Goal: Feedback & Contribution: Contribute content

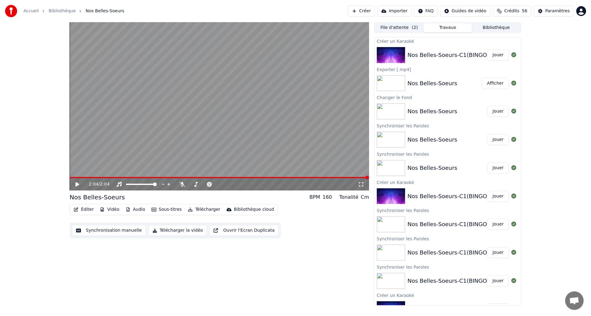
click at [88, 230] on button "Synchronisation manuelle" at bounding box center [109, 230] width 74 height 11
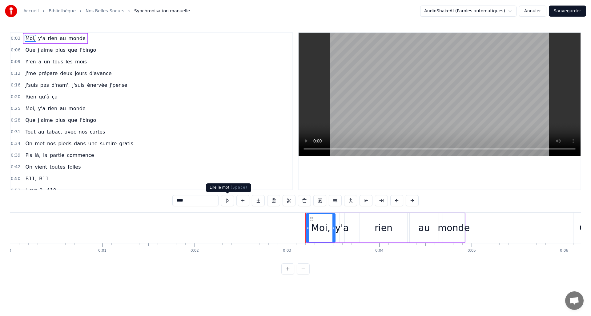
click at [227, 203] on button at bounding box center [227, 200] width 13 height 11
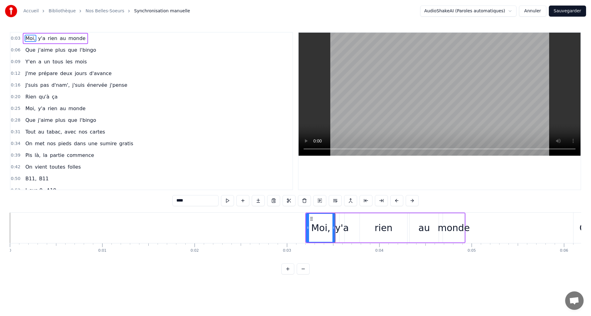
click at [227, 203] on button at bounding box center [227, 200] width 13 height 11
click at [414, 202] on button at bounding box center [411, 200] width 13 height 11
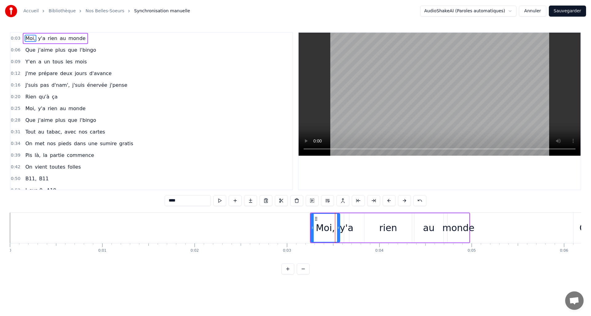
click at [467, 191] on div "0:03 Moi, y'a rien au monde 0:06 Que j'aime plus que l'bingo 0:09 Y'en a un tou…" at bounding box center [295, 153] width 571 height 242
click at [215, 284] on html "Accueil Bibliothèque Nos Belles-Soeurs Synchronisation manuelle AudioShakeAI (P…" at bounding box center [295, 142] width 591 height 284
click at [94, 12] on link "Nos Belles-Soeurs" at bounding box center [105, 11] width 39 height 6
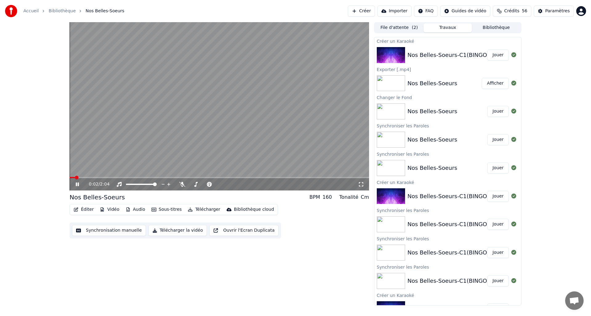
click at [76, 186] on icon at bounding box center [77, 184] width 3 height 4
click at [106, 232] on button "Synchronisation manuelle" at bounding box center [109, 230] width 74 height 11
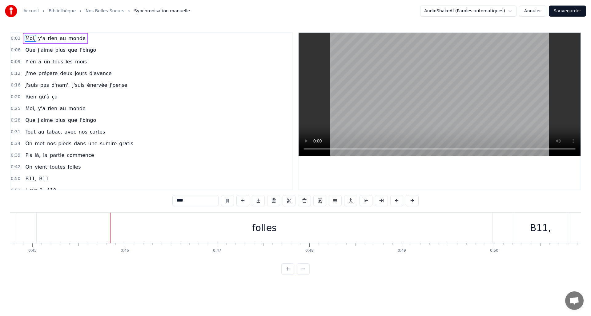
scroll to position [0, 4132]
click at [220, 226] on div "folles" at bounding box center [262, 228] width 455 height 30
type input "******"
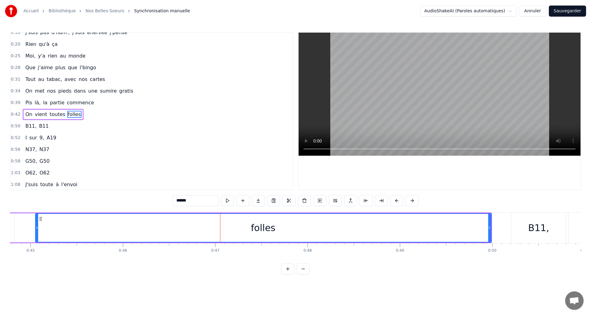
scroll to position [56, 0]
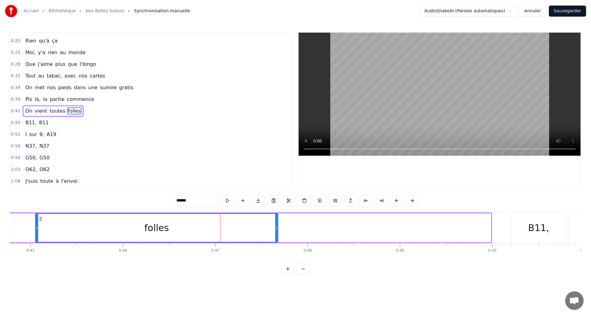
drag, startPoint x: 489, startPoint y: 228, endPoint x: 277, endPoint y: 228, distance: 212.5
click at [277, 228] on icon at bounding box center [276, 227] width 2 height 5
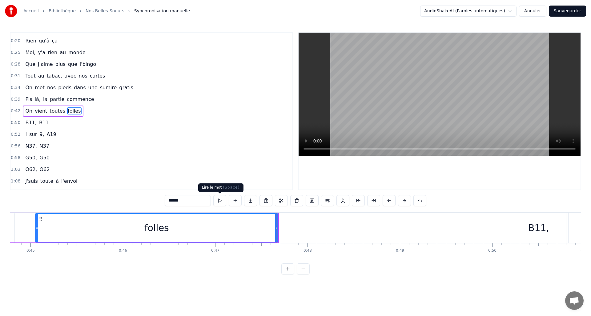
click at [217, 203] on button at bounding box center [219, 200] width 13 height 11
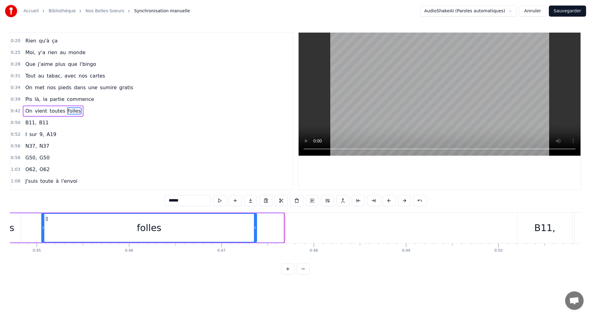
drag, startPoint x: 282, startPoint y: 227, endPoint x: 254, endPoint y: 229, distance: 27.5
click at [254, 229] on icon at bounding box center [255, 227] width 2 height 5
click at [217, 201] on button at bounding box center [219, 200] width 13 height 11
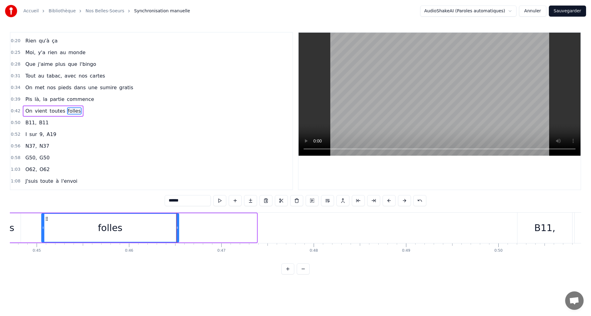
drag, startPoint x: 256, startPoint y: 228, endPoint x: 179, endPoint y: 233, distance: 77.3
click at [178, 233] on div at bounding box center [177, 228] width 2 height 28
click at [219, 202] on button at bounding box center [219, 200] width 13 height 11
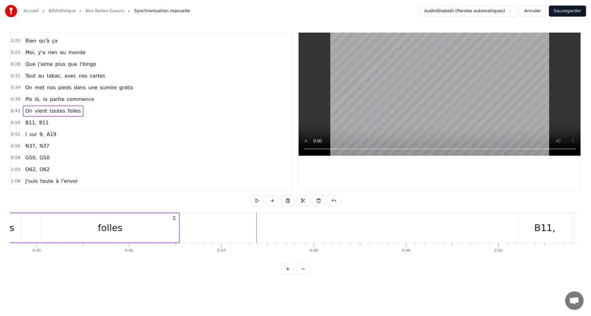
scroll to position [0, 4108]
click at [180, 228] on div "folles" at bounding box center [127, 227] width 137 height 29
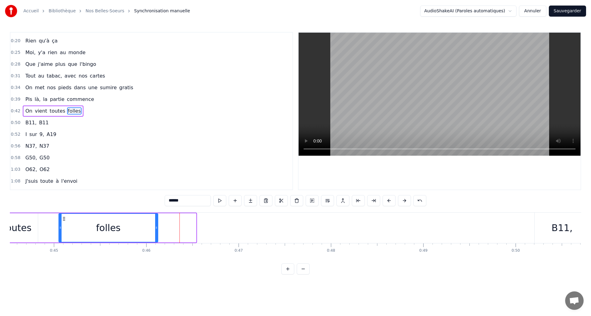
drag, startPoint x: 193, startPoint y: 228, endPoint x: 157, endPoint y: 231, distance: 36.7
click at [155, 232] on div at bounding box center [156, 228] width 2 height 28
click at [26, 230] on div "toutes" at bounding box center [16, 228] width 29 height 14
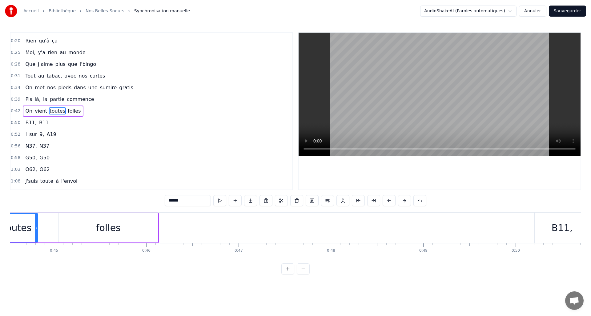
scroll to position [0, 4093]
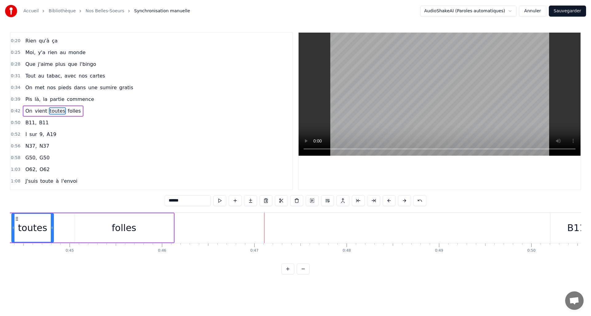
click at [153, 234] on div "folles" at bounding box center [123, 227] width 99 height 29
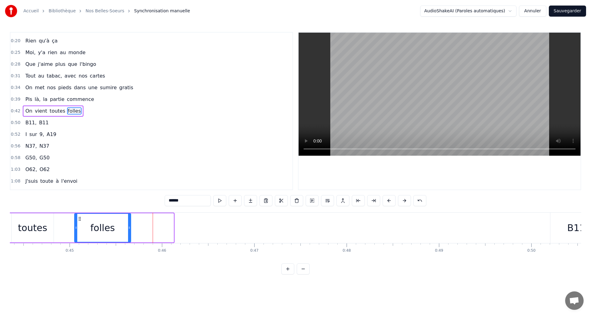
drag, startPoint x: 157, startPoint y: 229, endPoint x: 129, endPoint y: 229, distance: 27.1
click at [129, 229] on icon at bounding box center [129, 227] width 2 height 5
click at [28, 223] on div "toutes" at bounding box center [32, 228] width 29 height 14
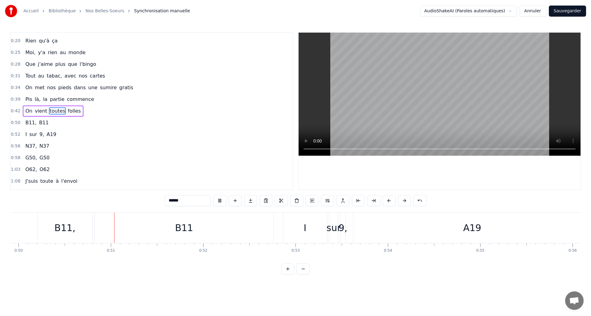
scroll to position [0, 4611]
click at [49, 233] on div "B11," at bounding box center [58, 228] width 55 height 30
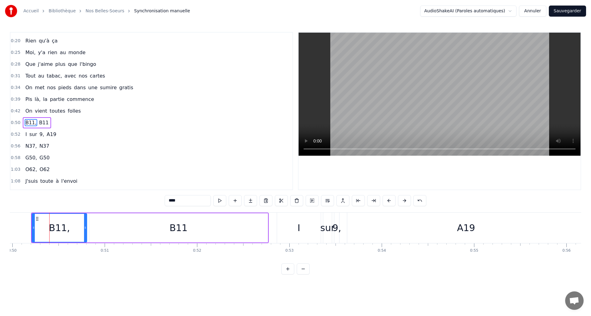
scroll to position [68, 0]
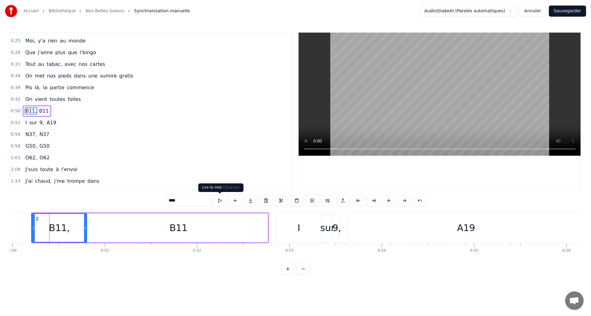
click at [222, 201] on button at bounding box center [219, 200] width 13 height 11
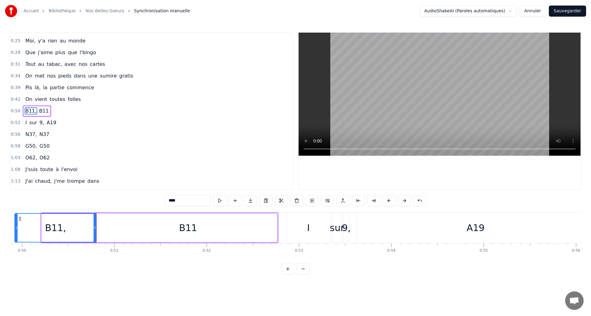
drag, startPoint x: 42, startPoint y: 228, endPoint x: 15, endPoint y: 226, distance: 26.8
click at [15, 226] on icon at bounding box center [16, 227] width 2 height 5
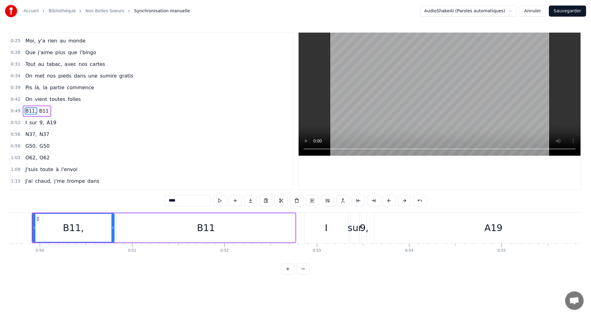
scroll to position [0, 4575]
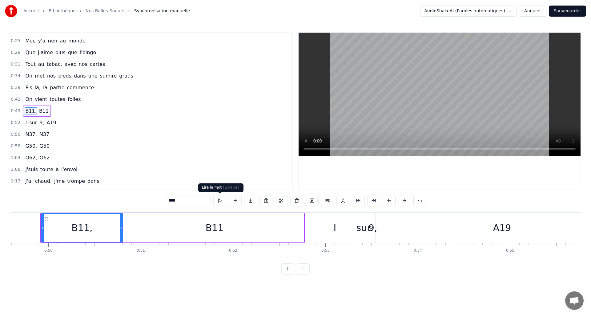
click at [221, 202] on button at bounding box center [219, 200] width 13 height 11
click at [221, 201] on button at bounding box center [219, 200] width 13 height 11
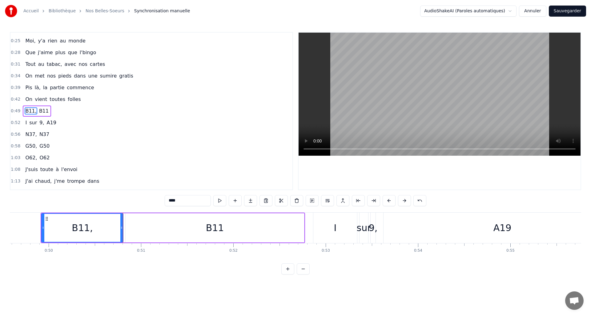
click at [178, 231] on div "B11" at bounding box center [214, 227] width 178 height 29
type input "***"
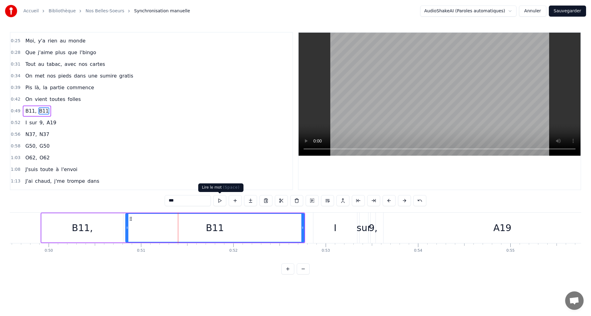
click at [220, 199] on button at bounding box center [219, 200] width 13 height 11
click at [217, 201] on button at bounding box center [219, 200] width 13 height 11
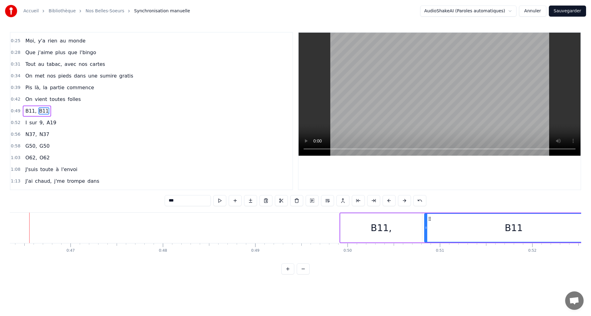
scroll to position [0, 4265]
click at [400, 225] on div "B11," at bounding box center [393, 227] width 82 height 29
type input "****"
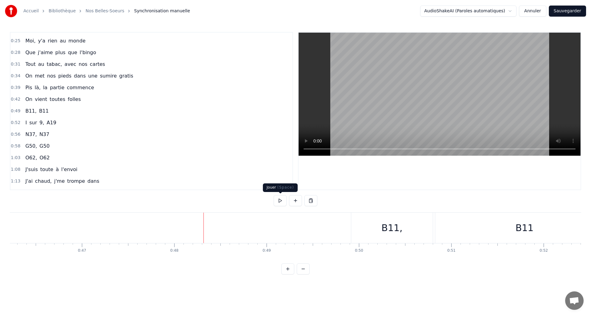
click at [280, 199] on button at bounding box center [279, 200] width 13 height 11
click at [396, 235] on div "B11," at bounding box center [392, 228] width 82 height 30
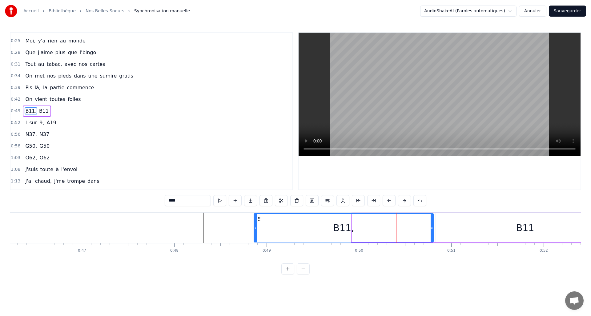
drag, startPoint x: 352, startPoint y: 229, endPoint x: 255, endPoint y: 230, distance: 97.8
click at [255, 230] on div at bounding box center [255, 228] width 2 height 28
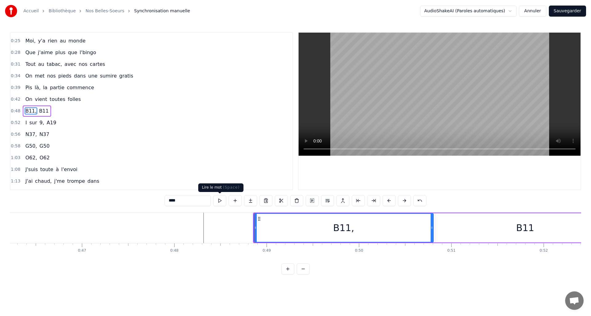
click at [221, 202] on button at bounding box center [219, 200] width 13 height 11
drag, startPoint x: 432, startPoint y: 227, endPoint x: 440, endPoint y: 228, distance: 8.4
click at [440, 228] on icon at bounding box center [440, 227] width 2 height 5
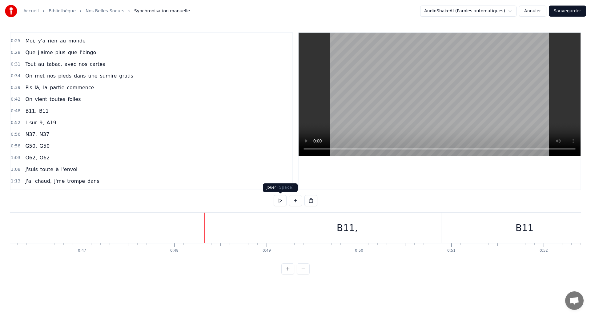
click at [281, 201] on button at bounding box center [279, 200] width 13 height 11
click at [336, 231] on div "B11," at bounding box center [347, 228] width 188 height 30
click at [284, 203] on button at bounding box center [279, 200] width 13 height 11
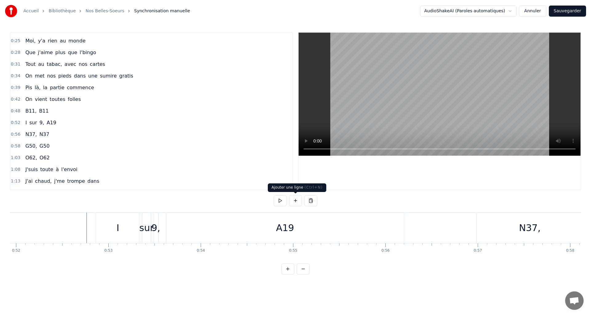
scroll to position [0, 4792]
click at [289, 201] on button at bounding box center [295, 200] width 13 height 11
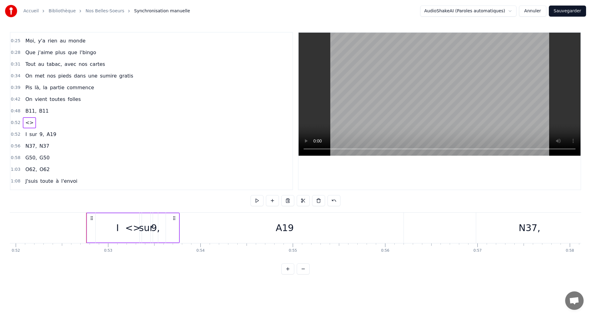
click at [118, 227] on div "I" at bounding box center [117, 228] width 3 height 14
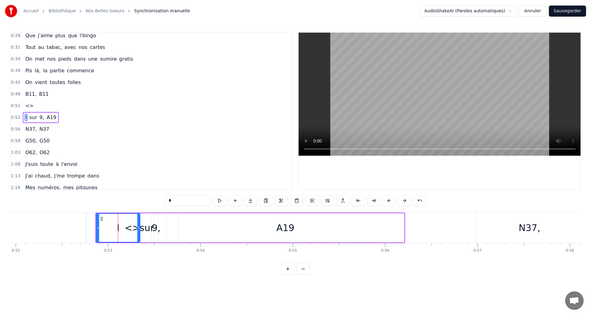
scroll to position [91, 0]
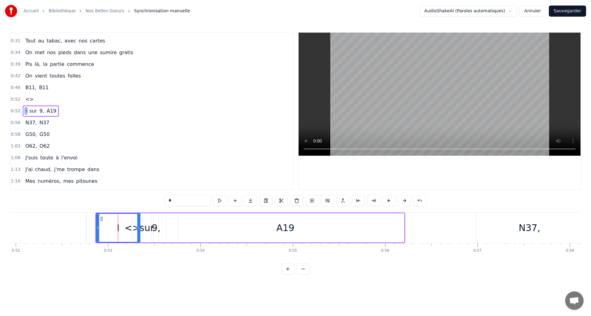
click at [147, 226] on div "sur" at bounding box center [147, 228] width 14 height 14
click at [154, 228] on div "9," at bounding box center [156, 228] width 9 height 14
click at [179, 229] on div "A19" at bounding box center [284, 227] width 237 height 29
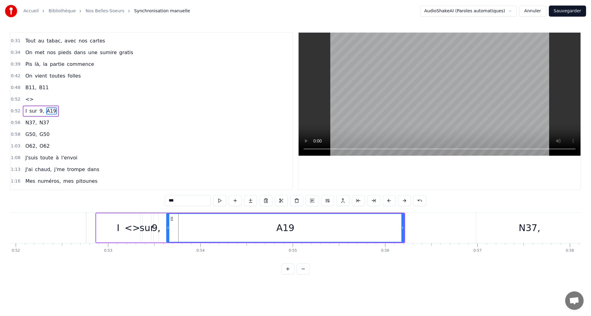
click at [207, 229] on div "A19" at bounding box center [285, 228] width 237 height 28
click at [224, 229] on div "A19" at bounding box center [285, 228] width 237 height 28
click at [232, 228] on div "A19" at bounding box center [285, 228] width 237 height 28
click at [260, 226] on div "A19" at bounding box center [285, 228] width 237 height 28
click at [266, 226] on div "A19" at bounding box center [285, 228] width 237 height 28
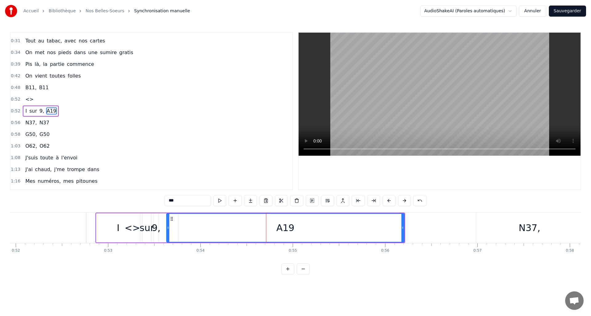
click at [148, 223] on div "sur" at bounding box center [147, 228] width 14 height 14
type input "***"
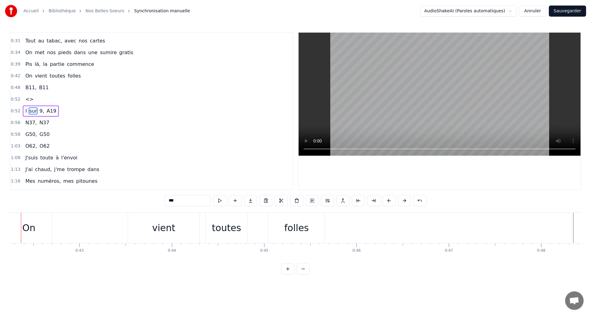
scroll to position [0, 3879]
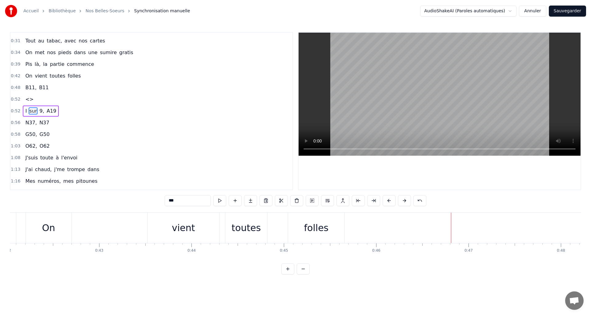
click at [316, 233] on div "folles" at bounding box center [316, 228] width 25 height 14
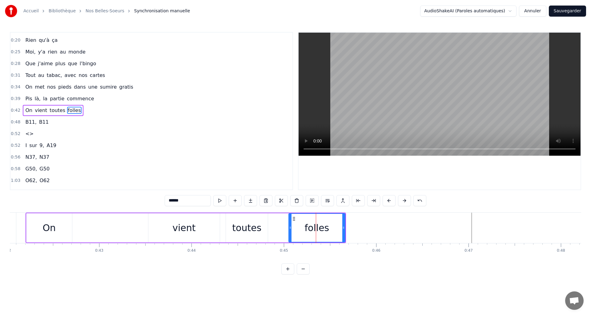
scroll to position [56, 0]
click at [38, 122] on span "B11" at bounding box center [43, 122] width 11 height 7
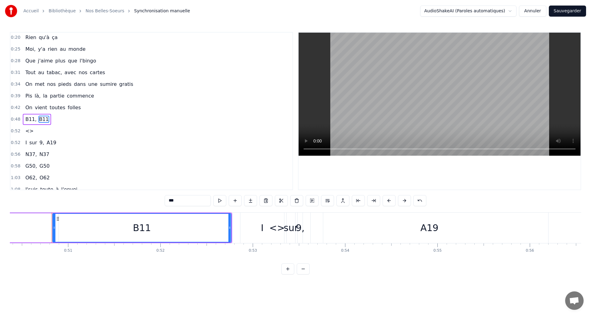
scroll to position [0, 4659]
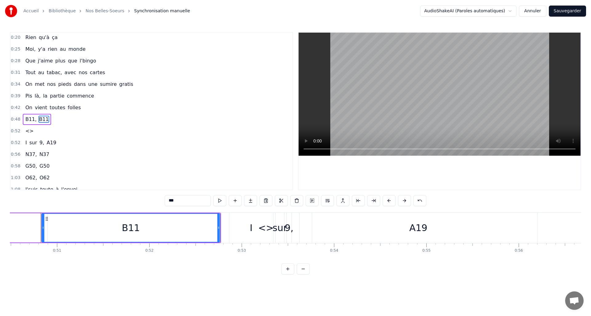
click at [157, 225] on div "B11" at bounding box center [131, 228] width 178 height 28
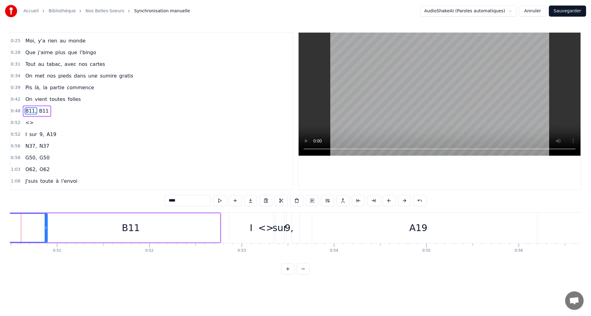
scroll to position [0, 4639]
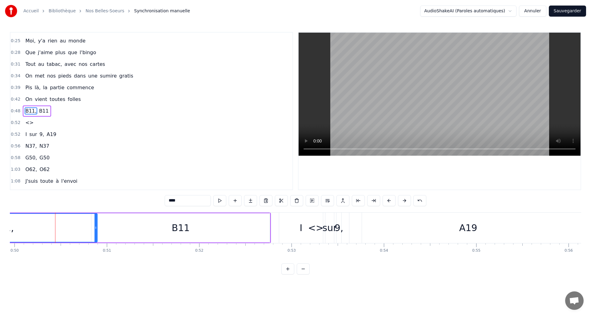
scroll to position [0, 4607]
drag, startPoint x: 25, startPoint y: 228, endPoint x: -5, endPoint y: 226, distance: 30.2
click at [0, 226] on html "Accueil Bibliothèque Nos Belles-Soeurs Synchronisation manuelle AudioShakeAI (P…" at bounding box center [295, 142] width 591 height 284
click at [372, 227] on div "A19" at bounding box center [469, 228] width 237 height 30
type input "***"
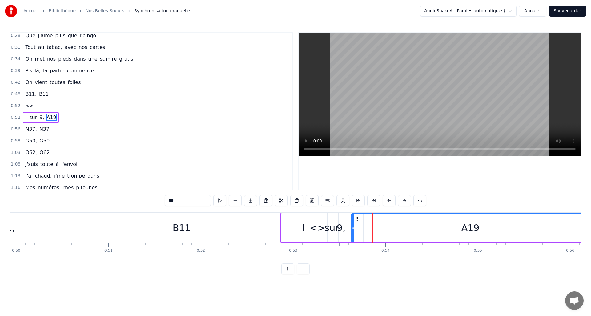
scroll to position [91, 0]
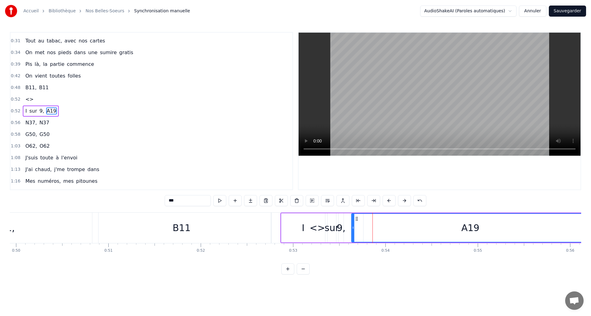
drag, startPoint x: 275, startPoint y: 234, endPoint x: 327, endPoint y: 231, distance: 52.1
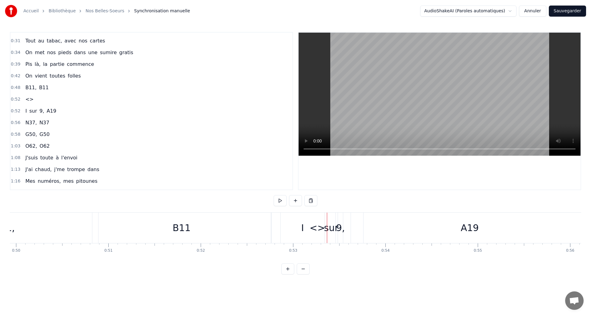
click at [332, 232] on div "sur" at bounding box center [331, 228] width 14 height 14
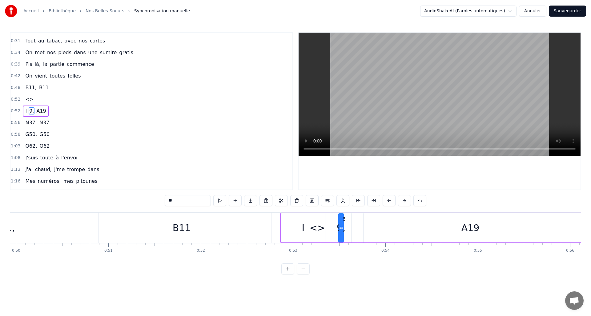
click at [321, 231] on div "I" at bounding box center [303, 227] width 44 height 29
click at [340, 229] on icon at bounding box center [341, 227] width 2 height 5
type input "***"
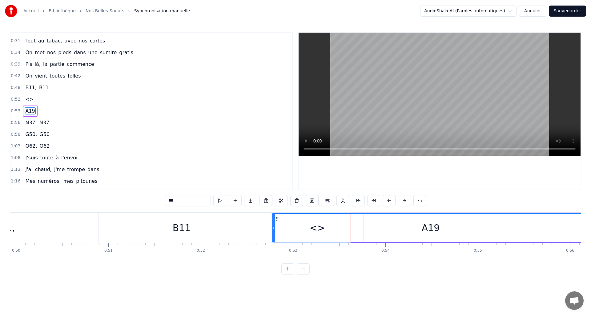
drag, startPoint x: 352, startPoint y: 227, endPoint x: 273, endPoint y: 227, distance: 79.4
click at [273, 227] on icon at bounding box center [273, 227] width 2 height 5
click at [220, 200] on button at bounding box center [219, 200] width 13 height 11
click at [221, 200] on button at bounding box center [219, 200] width 13 height 11
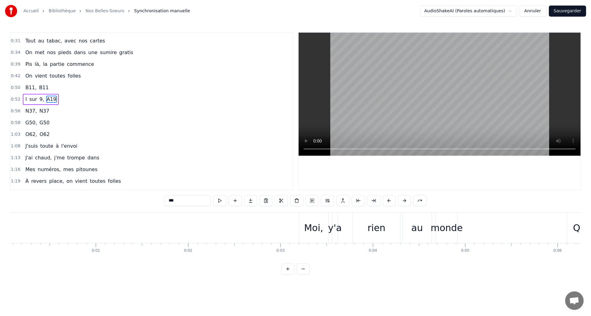
scroll to position [0, 0]
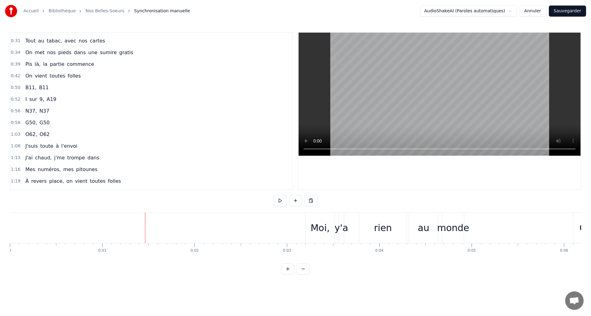
click at [315, 229] on div "Moi," at bounding box center [319, 228] width 19 height 14
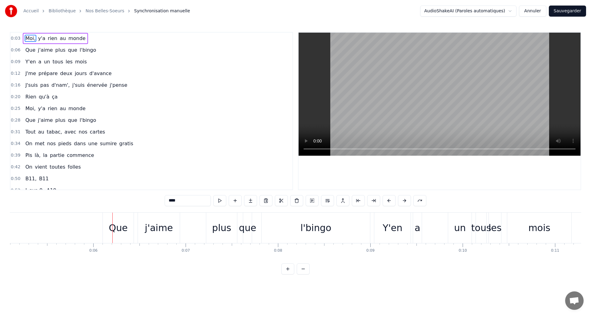
scroll to position [0, 525]
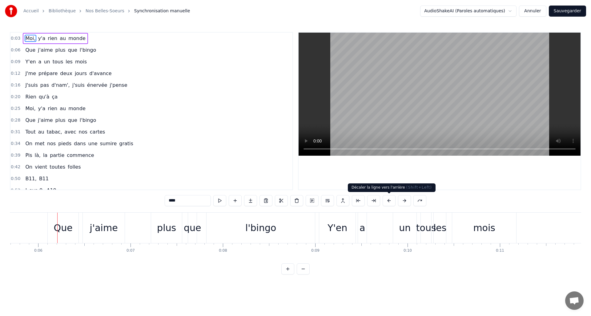
click at [386, 201] on button at bounding box center [388, 200] width 13 height 11
click at [405, 201] on button at bounding box center [404, 200] width 13 height 11
click at [218, 201] on button at bounding box center [219, 200] width 13 height 11
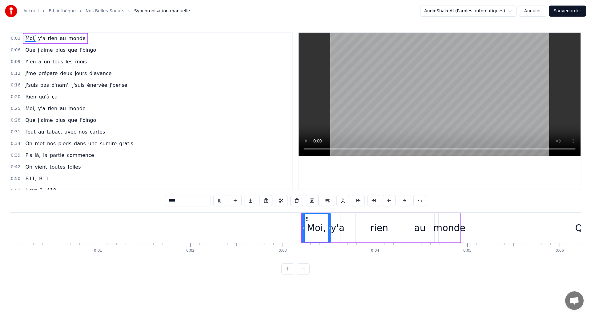
scroll to position [0, 0]
click at [531, 10] on button "Annuler" at bounding box center [532, 11] width 27 height 11
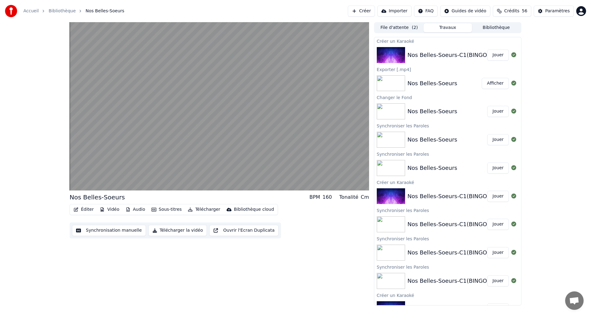
click at [364, 13] on button "Créer" at bounding box center [361, 11] width 27 height 11
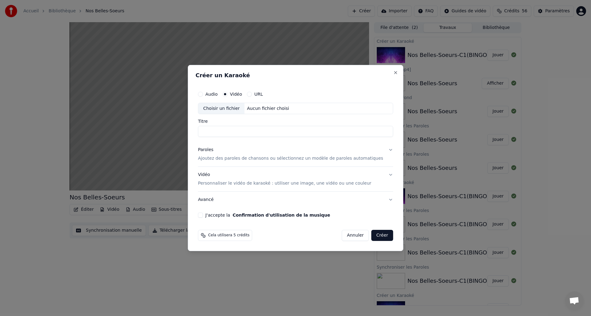
paste input "**********"
type input "**********"
click at [225, 108] on div "Choisir un fichier" at bounding box center [221, 108] width 46 height 11
click at [385, 148] on button "Paroles Ajoutez des paroles de chansons ou sélectionnez un modèle de paroles au…" at bounding box center [295, 154] width 195 height 25
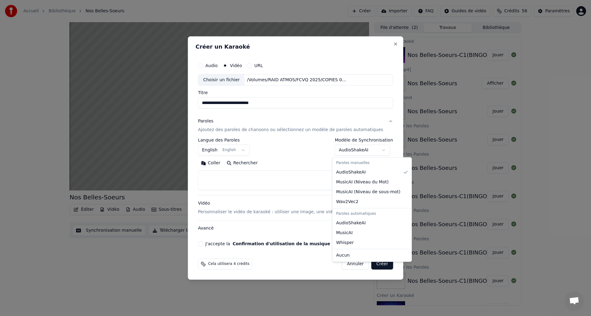
click at [383, 148] on body "Accueil Bibliothèque Nos Belles-Soeurs Créer Importer FAQ Guides de vidéo Crédi…" at bounding box center [295, 158] width 591 height 316
select select "**********"
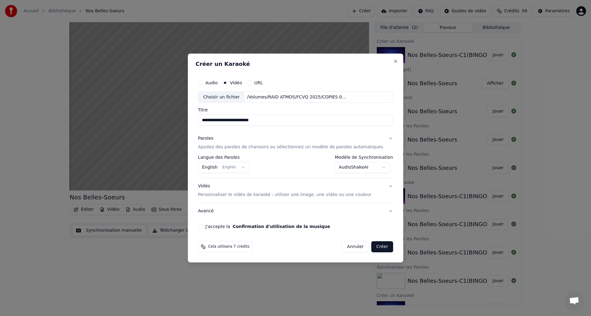
click at [245, 167] on body "Accueil Bibliothèque Nos Belles-Soeurs Créer Importer FAQ Guides de vidéo Crédi…" at bounding box center [295, 158] width 591 height 316
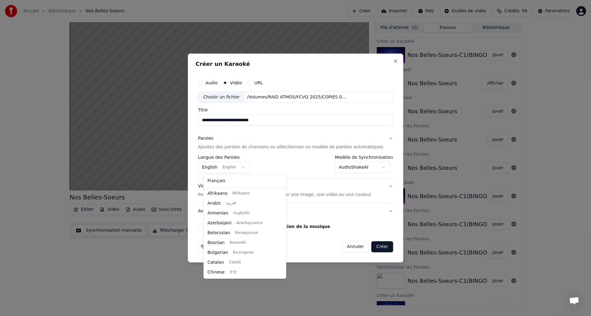
scroll to position [49, 0]
select select "**"
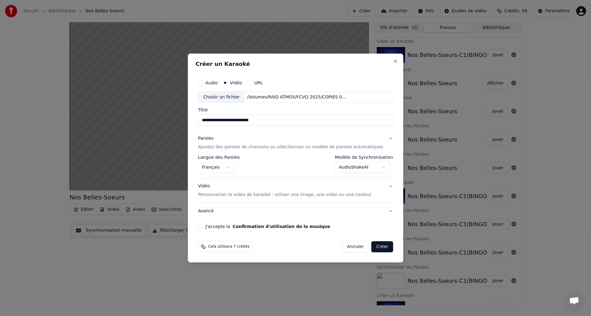
click at [203, 226] on button "J'accepte la Confirmation d'utilisation de la musique" at bounding box center [200, 226] width 5 height 5
click at [376, 247] on button "Créer" at bounding box center [382, 246] width 22 height 11
select select "**********"
select select
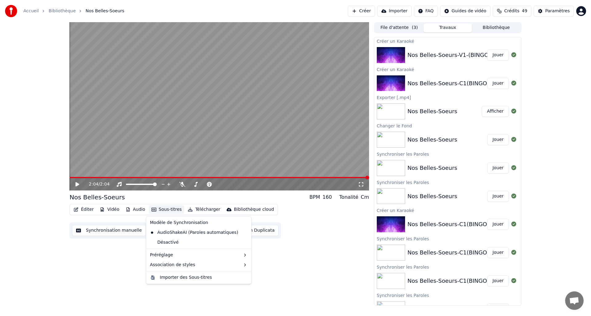
click at [161, 209] on button "Sous-titres" at bounding box center [166, 209] width 35 height 9
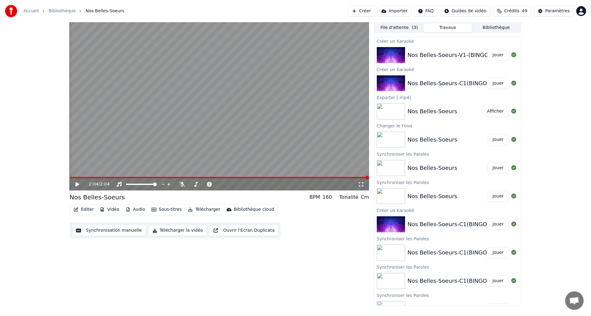
click at [339, 234] on div "Éditer Vidéo Audio Sous-titres Télécharger Bibliothèque cloud Synchronisation m…" at bounding box center [219, 221] width 299 height 34
click at [539, 10] on button "Paramètres" at bounding box center [553, 11] width 40 height 11
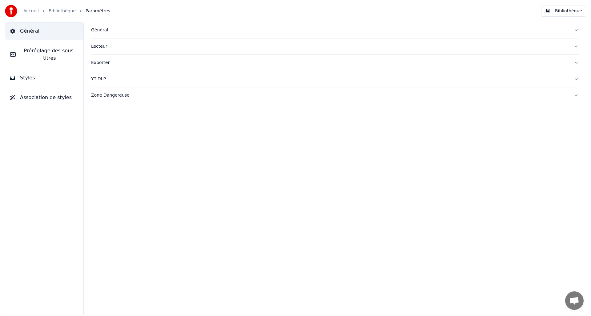
click at [104, 29] on div "Général" at bounding box center [329, 30] width 477 height 6
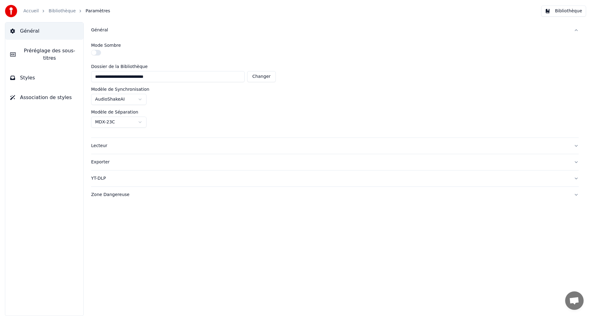
click at [138, 99] on html "**********" at bounding box center [295, 158] width 591 height 316
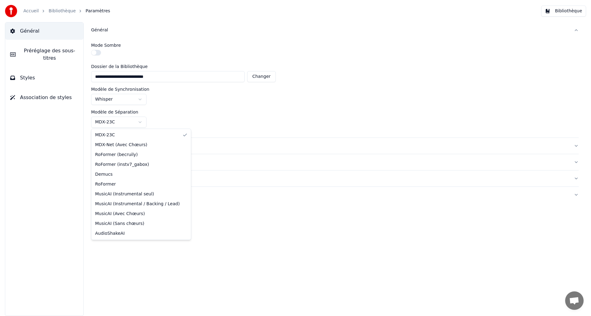
click at [139, 121] on html "**********" at bounding box center [295, 158] width 591 height 316
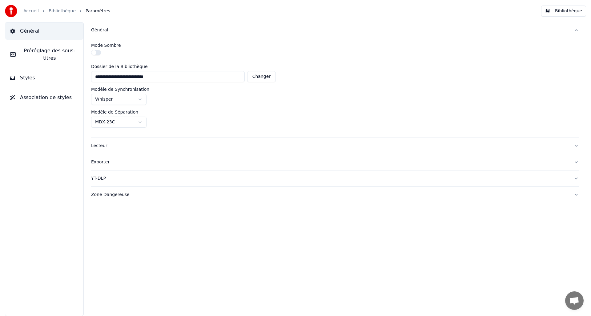
click at [157, 109] on html "**********" at bounding box center [295, 158] width 591 height 316
click at [140, 101] on html "**********" at bounding box center [295, 158] width 591 height 316
click at [42, 51] on span "Préréglage des sous-titres" at bounding box center [50, 54] width 58 height 15
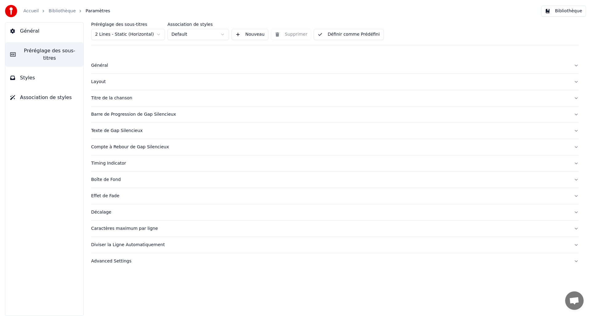
click at [115, 129] on div "Texte de Gap Silencieux" at bounding box center [329, 131] width 477 height 6
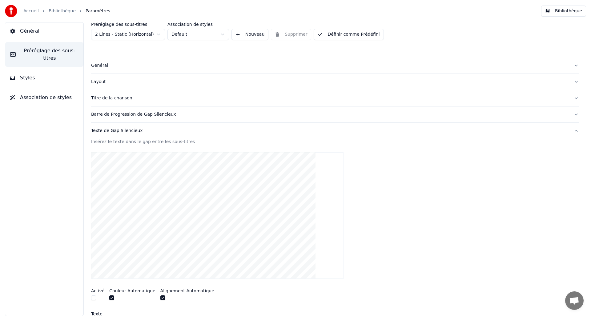
click at [111, 131] on div "Texte de Gap Silencieux" at bounding box center [329, 131] width 477 height 6
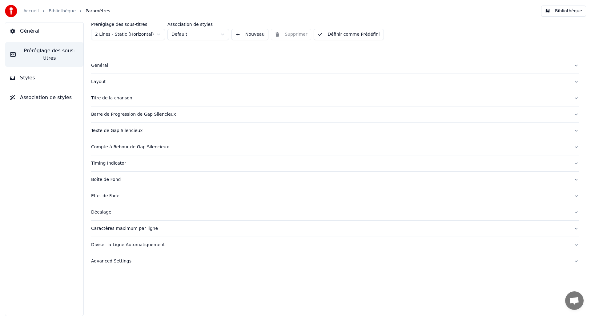
click at [116, 261] on div "Advanced Settings" at bounding box center [329, 261] width 477 height 6
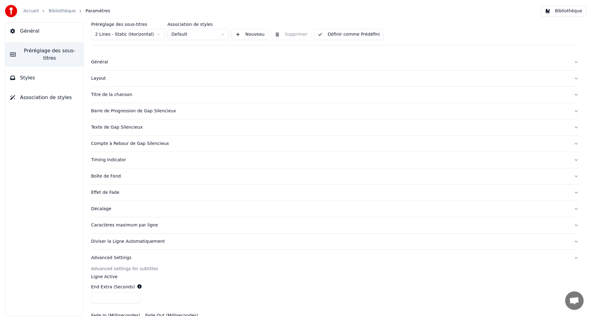
scroll to position [3, 0]
click at [119, 261] on button "Advanced Settings" at bounding box center [334, 258] width 487 height 16
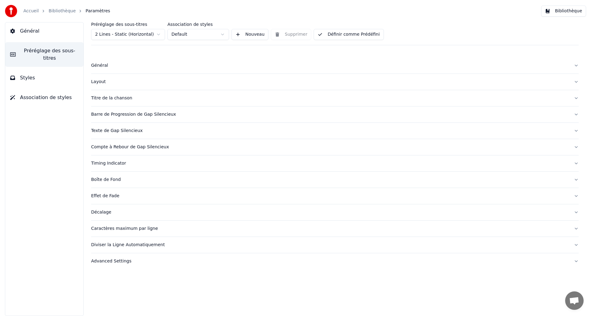
click at [16, 32] on button "Général" at bounding box center [44, 30] width 78 height 17
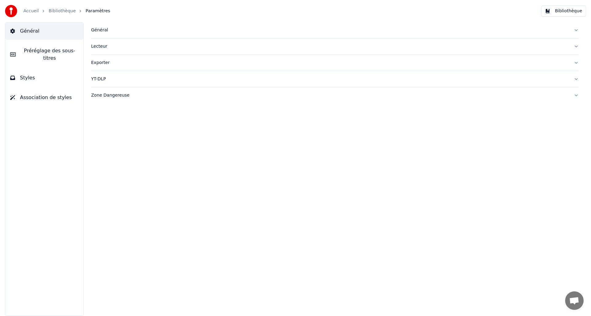
click at [108, 49] on div "Lecteur" at bounding box center [329, 46] width 477 height 6
click at [105, 119] on div "Exporter" at bounding box center [329, 118] width 477 height 6
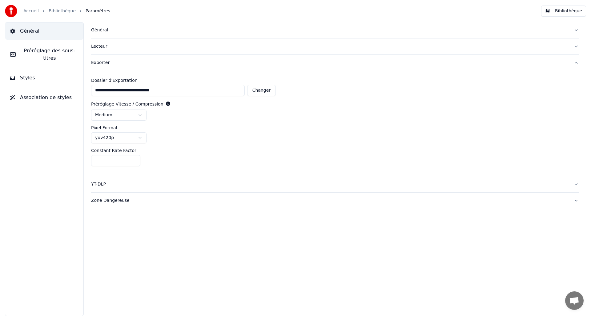
click at [102, 183] on div "YT-DLP" at bounding box center [329, 184] width 477 height 6
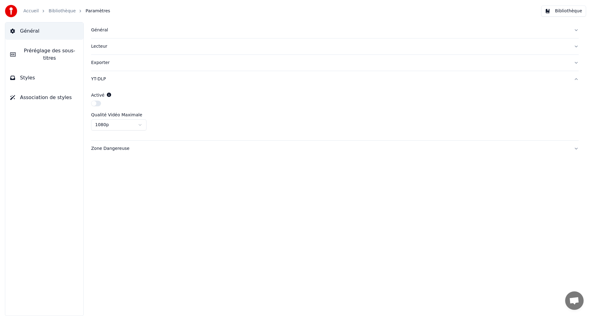
click at [104, 149] on div "Zone Dangereuse" at bounding box center [329, 148] width 477 height 6
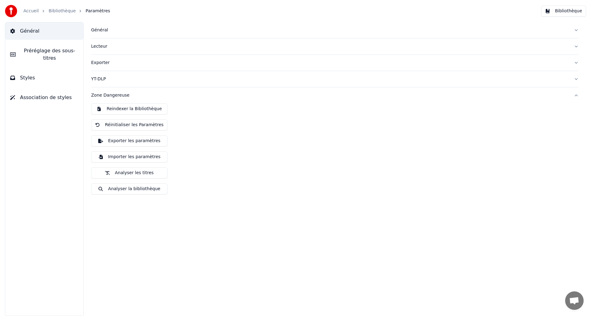
click at [93, 45] on div "Lecteur" at bounding box center [329, 46] width 477 height 6
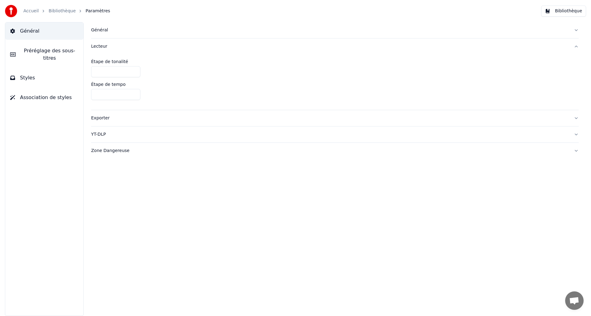
click at [48, 104] on button "Association de styles" at bounding box center [44, 97] width 78 height 17
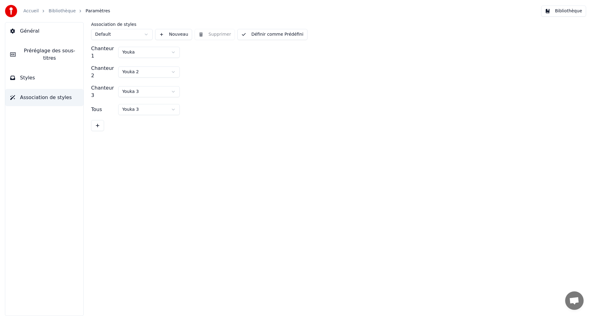
click at [19, 75] on button "Styles" at bounding box center [44, 77] width 78 height 17
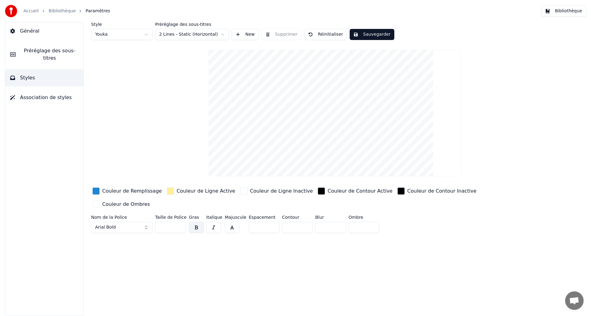
click at [30, 53] on span "Préréglage des sous-titres" at bounding box center [50, 54] width 58 height 15
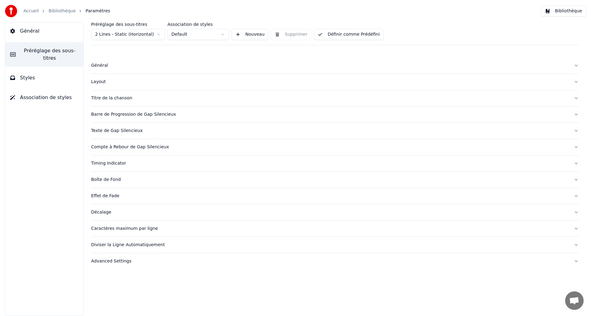
click at [34, 32] on span "Général" at bounding box center [29, 30] width 19 height 7
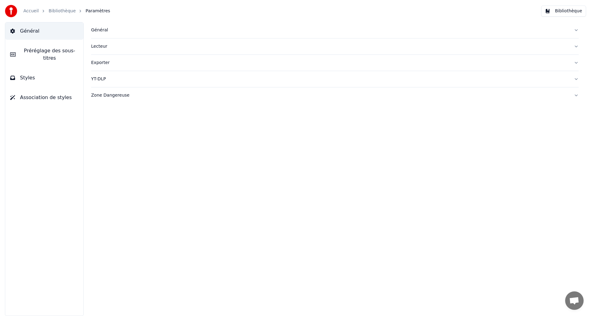
click at [564, 14] on button "Bibliothèque" at bounding box center [563, 11] width 45 height 11
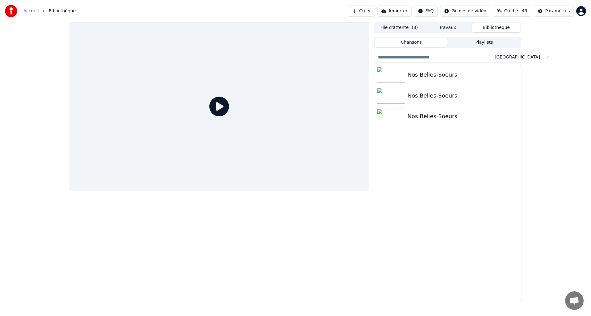
click at [387, 30] on button "File d'attente ( 3 )" at bounding box center [399, 27] width 49 height 9
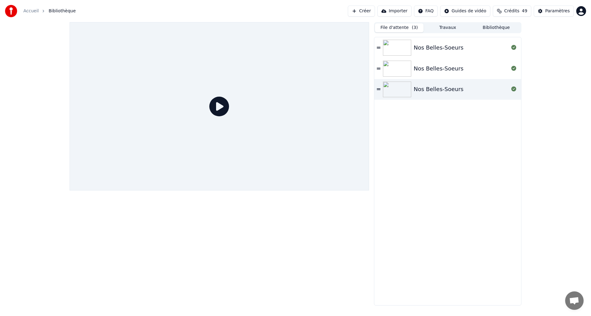
click at [400, 50] on img at bounding box center [397, 48] width 28 height 16
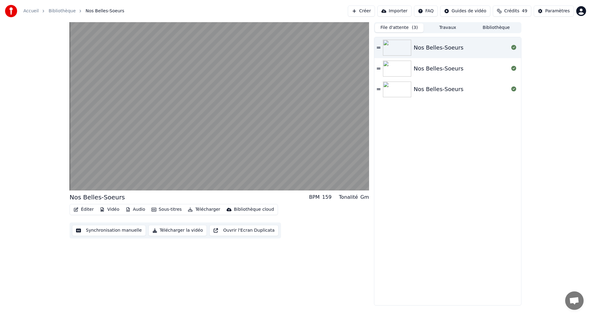
click at [399, 66] on img at bounding box center [397, 69] width 28 height 16
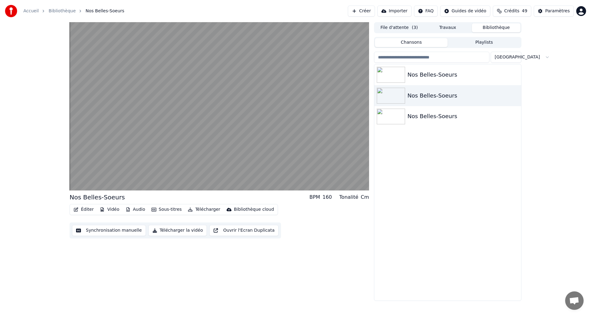
click at [491, 26] on button "Bibliothèque" at bounding box center [496, 27] width 49 height 9
click at [428, 77] on div "Nos Belles-Soeurs" at bounding box center [459, 74] width 105 height 9
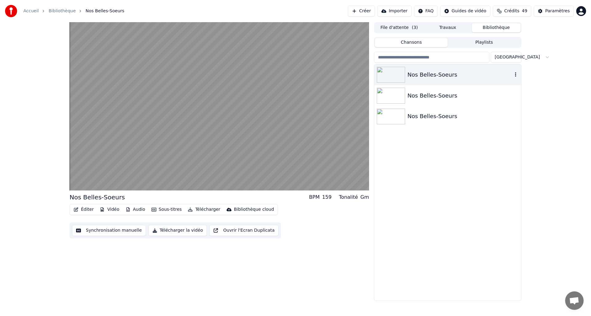
click at [514, 74] on icon "button" at bounding box center [515, 74] width 6 height 5
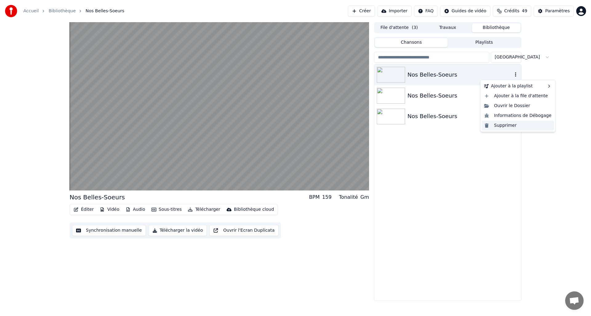
click at [508, 122] on div "Supprimer" at bounding box center [517, 126] width 72 height 10
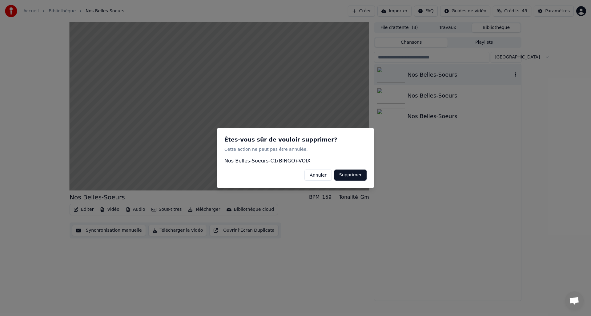
click at [354, 177] on button "Supprimer" at bounding box center [350, 174] width 32 height 11
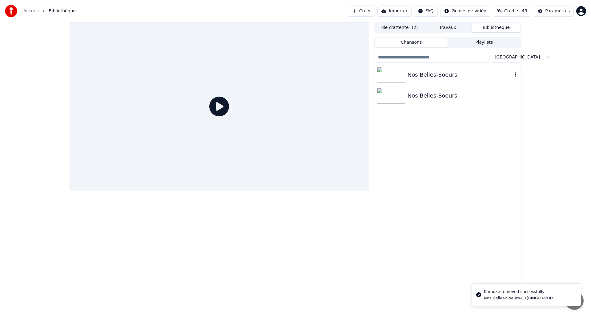
click at [394, 76] on img at bounding box center [390, 75] width 28 height 16
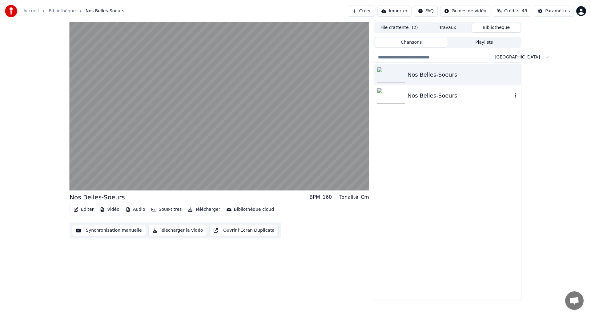
click at [394, 93] on img at bounding box center [390, 96] width 28 height 16
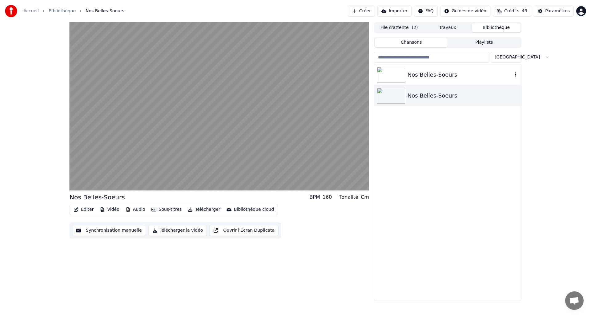
click at [399, 74] on img at bounding box center [390, 75] width 28 height 16
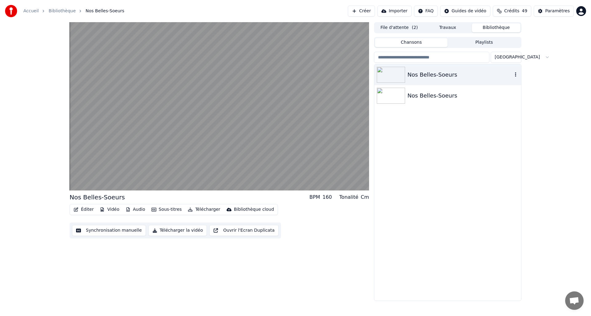
click at [516, 75] on icon "button" at bounding box center [515, 74] width 6 height 5
click at [511, 147] on div "Nos Belles-Soeurs Nos Belles-Soeurs" at bounding box center [447, 182] width 147 height 236
click at [422, 92] on div "Nos Belles-Soeurs" at bounding box center [459, 95] width 105 height 9
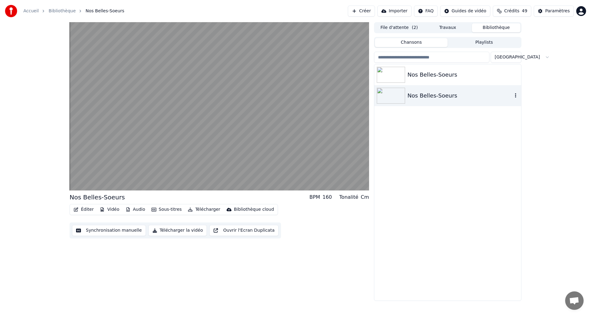
click at [422, 91] on div "Nos Belles-Soeurs" at bounding box center [459, 95] width 105 height 9
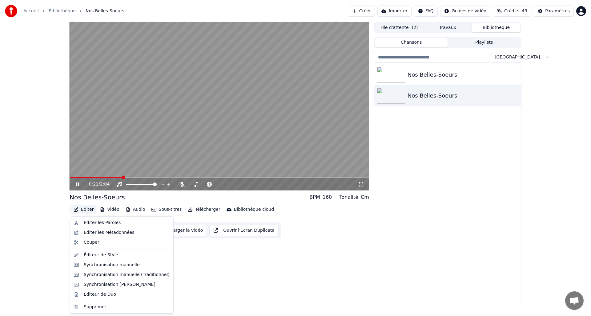
click at [78, 209] on icon "button" at bounding box center [76, 209] width 5 height 4
click at [83, 223] on div "Éditer les Paroles" at bounding box center [121, 223] width 101 height 10
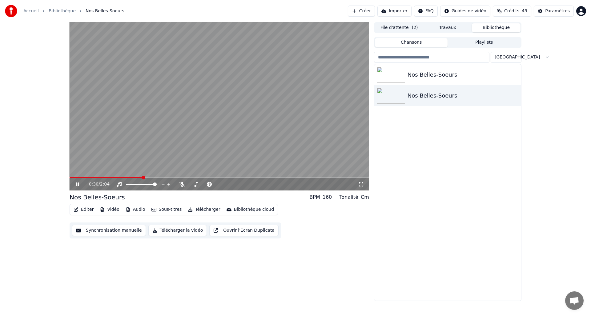
click at [78, 184] on icon at bounding box center [77, 184] width 3 height 4
click at [81, 210] on button "Éditer" at bounding box center [83, 209] width 25 height 9
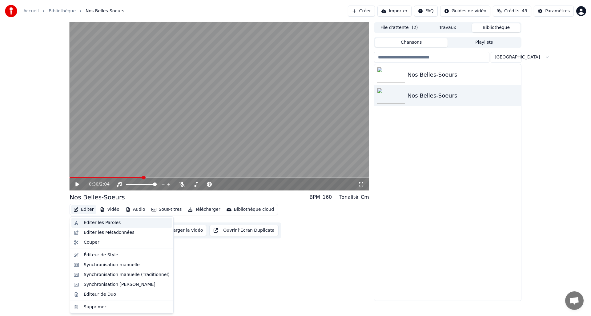
click at [82, 219] on div "Éditer les Paroles" at bounding box center [121, 223] width 101 height 10
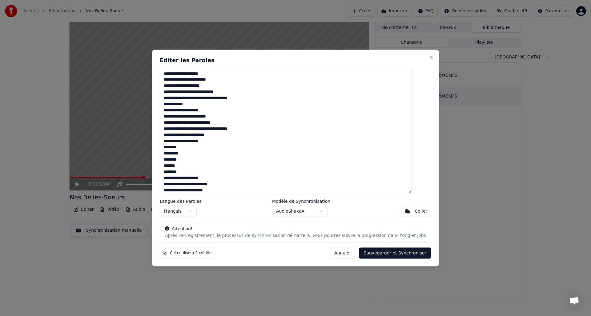
click at [207, 100] on textarea "**********" at bounding box center [286, 131] width 252 height 126
click at [200, 123] on textarea "**********" at bounding box center [286, 131] width 252 height 126
type textarea "**********"
click at [374, 257] on button "Sauvegarder et Synchroniser" at bounding box center [395, 253] width 73 height 11
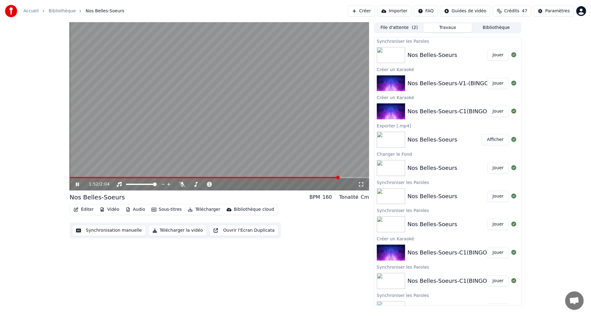
click at [78, 185] on icon at bounding box center [77, 184] width 3 height 4
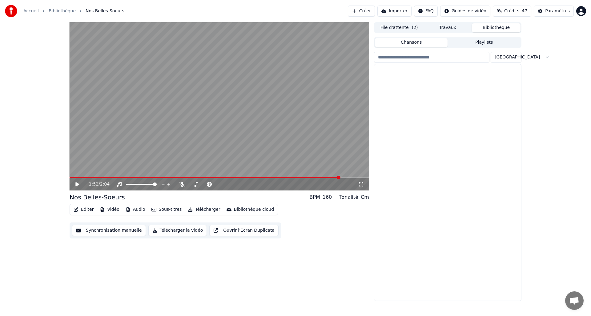
click at [497, 30] on button "Bibliothèque" at bounding box center [496, 27] width 49 height 9
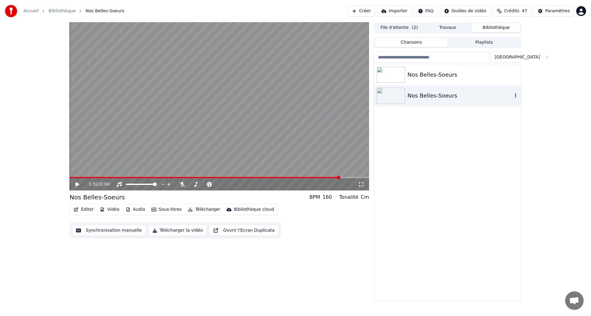
click at [401, 98] on img at bounding box center [390, 96] width 28 height 16
click at [472, 94] on div "Nos Belles-Soeurs" at bounding box center [459, 95] width 105 height 9
click at [392, 96] on img at bounding box center [390, 96] width 28 height 16
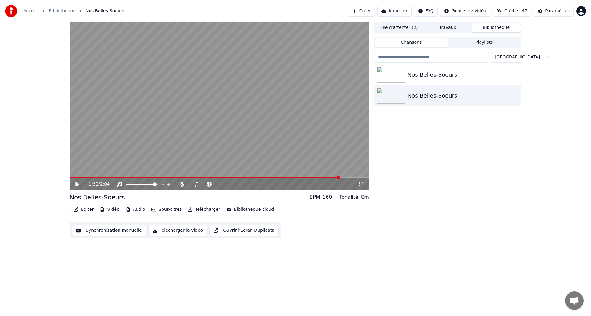
click at [91, 177] on span at bounding box center [205, 177] width 270 height 1
click at [70, 177] on span at bounding box center [72, 178] width 4 height 4
click at [76, 184] on icon at bounding box center [77, 184] width 4 height 4
click at [80, 210] on button "Éditer" at bounding box center [83, 209] width 25 height 9
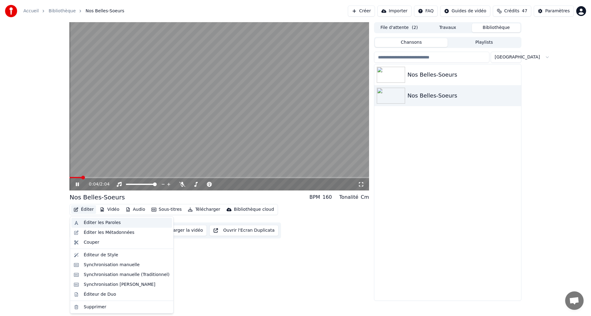
click at [86, 220] on div "Éditer les Paroles" at bounding box center [102, 223] width 37 height 6
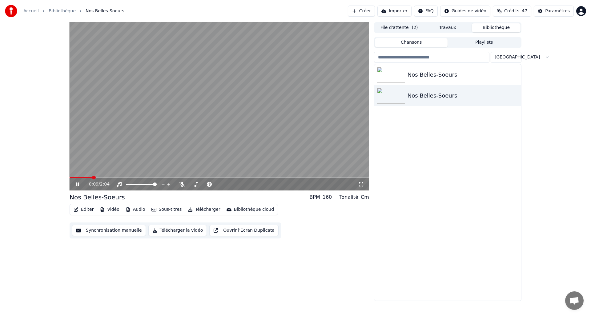
click at [77, 184] on icon at bounding box center [81, 184] width 14 height 5
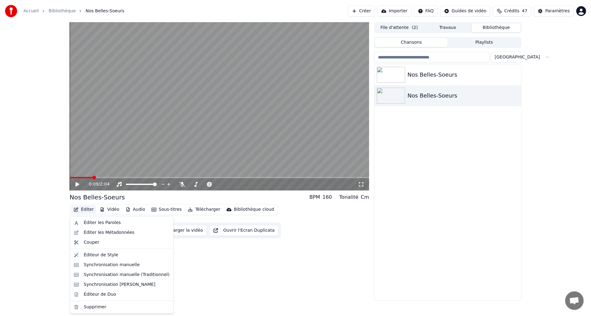
click at [80, 209] on button "Éditer" at bounding box center [83, 209] width 25 height 9
click at [86, 219] on div "Éditer les Paroles" at bounding box center [121, 223] width 101 height 10
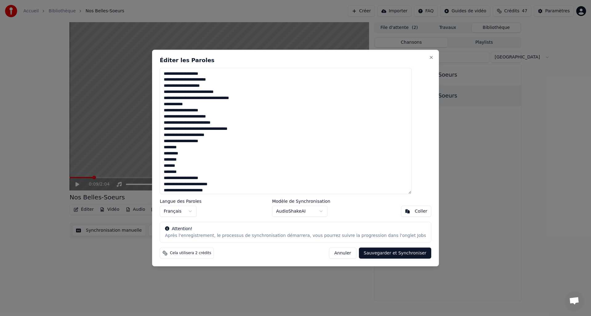
drag, startPoint x: 348, startPoint y: 67, endPoint x: 424, endPoint y: 81, distance: 77.2
click at [440, 96] on body "Accueil Bibliothèque Nos Belles-Soeurs Créer Importer FAQ Guides de vidéo Crédi…" at bounding box center [295, 158] width 591 height 316
drag, startPoint x: 350, startPoint y: 54, endPoint x: 435, endPoint y: 57, distance: 84.6
click at [435, 57] on body "Accueil Bibliothèque Nos Belles-Soeurs Créer Importer FAQ Guides de vidéo Crédi…" at bounding box center [295, 158] width 591 height 316
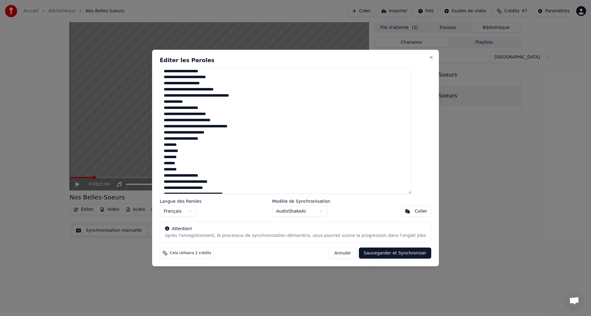
click at [238, 125] on textarea "**********" at bounding box center [286, 131] width 252 height 126
drag, startPoint x: 174, startPoint y: 127, endPoint x: 261, endPoint y: 125, distance: 87.7
click at [261, 125] on textarea "**********" at bounding box center [286, 131] width 252 height 126
paste textarea
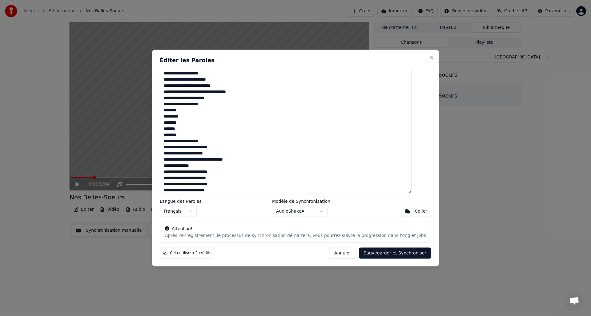
scroll to position [38, 0]
click at [191, 98] on textarea "**********" at bounding box center [286, 131] width 252 height 126
drag, startPoint x: 173, startPoint y: 84, endPoint x: 247, endPoint y: 86, distance: 73.8
click at [247, 86] on textarea "**********" at bounding box center [286, 131] width 252 height 126
paste textarea
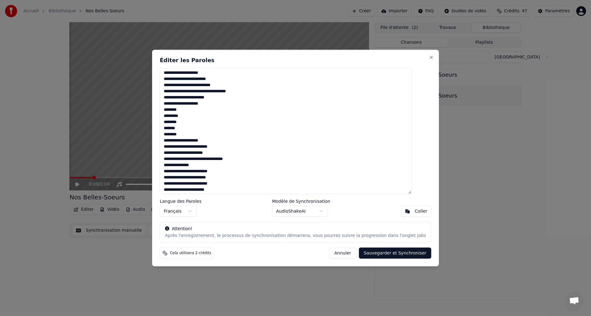
drag, startPoint x: 199, startPoint y: 86, endPoint x: 171, endPoint y: 87, distance: 27.7
click at [171, 87] on textarea "**********" at bounding box center [286, 131] width 252 height 126
paste textarea "****"
drag, startPoint x: 183, startPoint y: 117, endPoint x: 190, endPoint y: 117, distance: 6.8
click at [190, 117] on textarea "**********" at bounding box center [286, 131] width 252 height 126
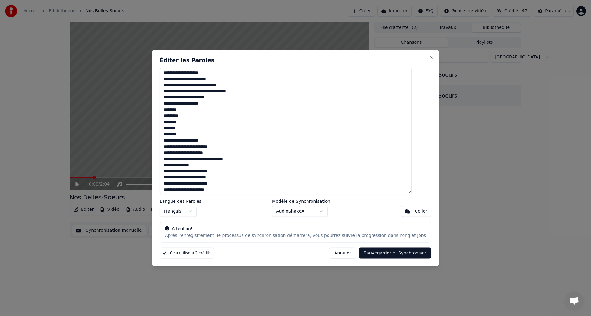
drag, startPoint x: 173, startPoint y: 116, endPoint x: 179, endPoint y: 117, distance: 5.9
click at [179, 117] on textarea "**********" at bounding box center [286, 131] width 252 height 126
paste textarea
drag, startPoint x: 182, startPoint y: 129, endPoint x: 192, endPoint y: 129, distance: 9.6
click at [192, 129] on textarea "**********" at bounding box center [286, 131] width 252 height 126
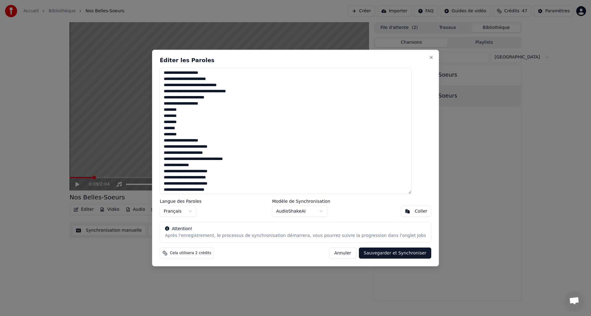
drag, startPoint x: 178, startPoint y: 128, endPoint x: 173, endPoint y: 128, distance: 5.5
click at [173, 128] on textarea "**********" at bounding box center [286, 131] width 252 height 126
paste textarea "*"
type textarea "**********"
drag, startPoint x: 205, startPoint y: 159, endPoint x: 242, endPoint y: 161, distance: 36.3
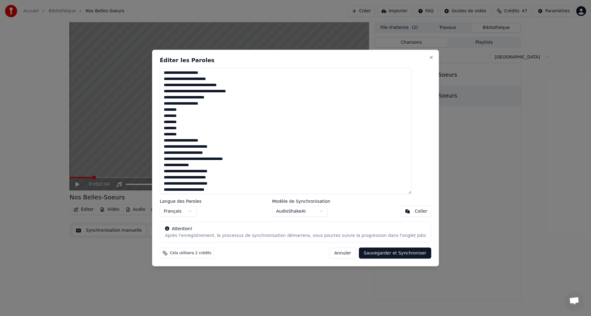
click at [242, 161] on textarea "**********" at bounding box center [286, 131] width 252 height 126
click at [305, 152] on textarea "**********" at bounding box center [286, 131] width 252 height 126
click at [381, 256] on button "Sauvegarder et Synchroniser" at bounding box center [395, 253] width 73 height 11
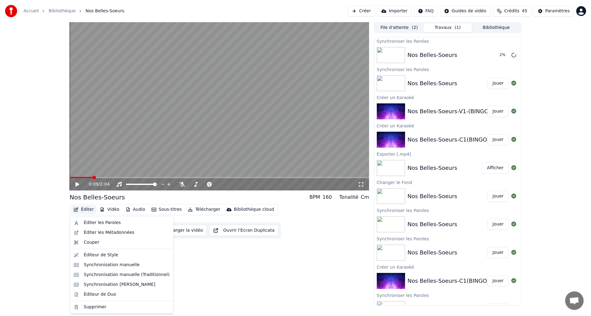
click at [78, 208] on button "Éditer" at bounding box center [83, 209] width 25 height 9
click at [79, 219] on div "Éditer les Paroles" at bounding box center [121, 223] width 101 height 10
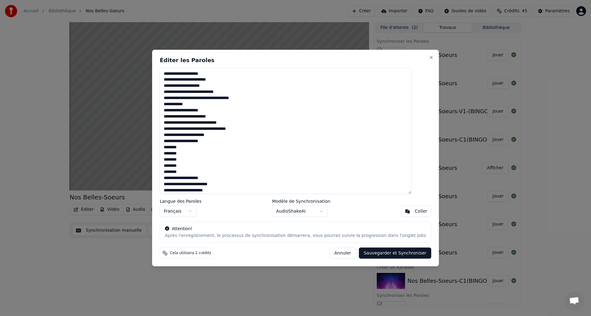
click at [380, 251] on button "Sauvegarder et Synchroniser" at bounding box center [395, 253] width 73 height 11
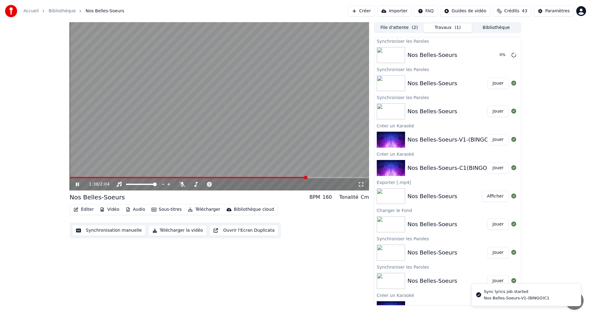
click at [76, 182] on icon at bounding box center [81, 184] width 14 height 5
click at [484, 25] on button "Bibliothèque" at bounding box center [496, 27] width 49 height 9
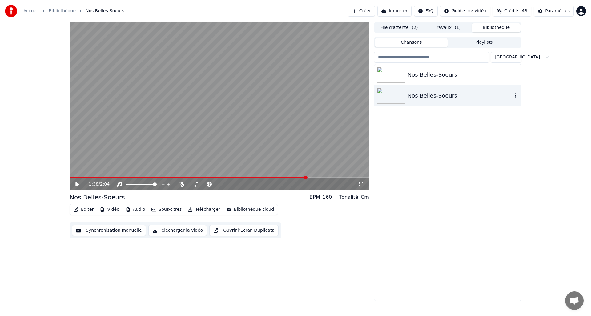
click at [450, 100] on div "Nos Belles-Soeurs" at bounding box center [447, 95] width 147 height 21
click at [389, 93] on img at bounding box center [390, 96] width 28 height 16
click at [421, 99] on div "Nos Belles-Soeurs" at bounding box center [459, 95] width 105 height 9
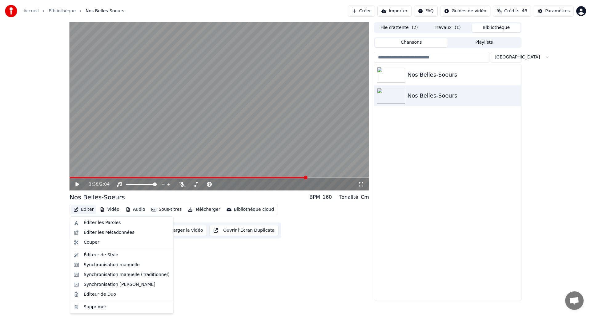
click at [81, 210] on button "Éditer" at bounding box center [83, 209] width 25 height 9
click at [92, 227] on div "Éditer les Paroles" at bounding box center [121, 223] width 101 height 10
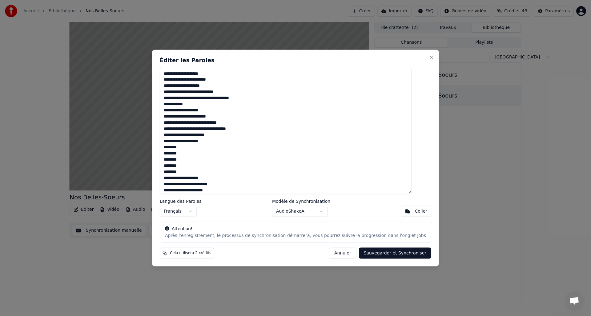
click at [334, 254] on button "Annuler" at bounding box center [342, 253] width 27 height 11
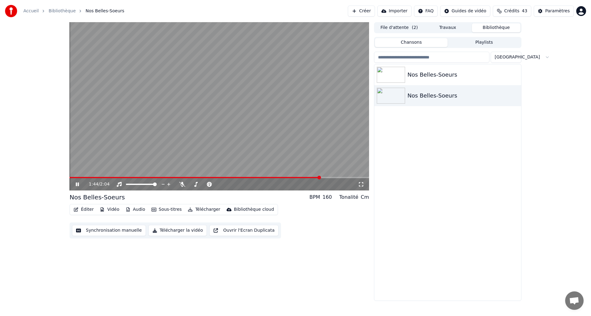
click at [78, 185] on icon at bounding box center [81, 184] width 14 height 5
click at [80, 210] on button "Éditer" at bounding box center [83, 209] width 25 height 9
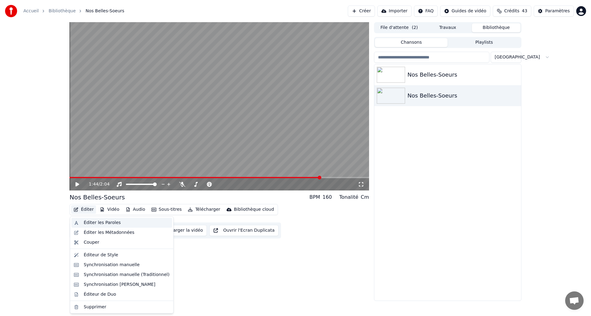
click at [86, 220] on div "Éditer les Paroles" at bounding box center [102, 223] width 37 height 6
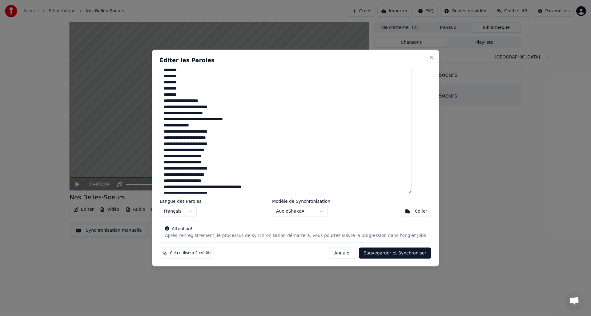
scroll to position [78, 0]
click at [190, 88] on textarea "**********" at bounding box center [286, 131] width 252 height 126
click at [229, 119] on textarea "**********" at bounding box center [286, 131] width 252 height 126
click at [208, 99] on textarea "**********" at bounding box center [286, 131] width 252 height 126
click at [215, 98] on textarea "**********" at bounding box center [286, 131] width 252 height 126
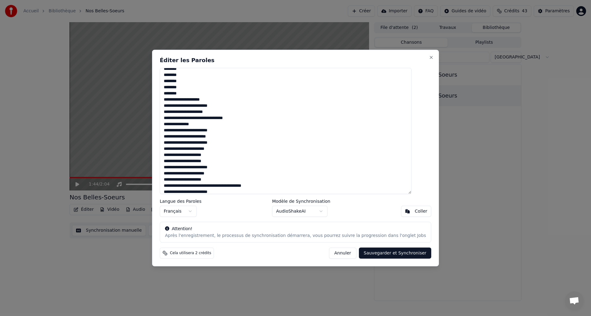
click at [227, 131] on textarea "**********" at bounding box center [286, 131] width 252 height 126
click at [206, 136] on textarea "**********" at bounding box center [286, 131] width 252 height 126
click at [230, 136] on textarea "**********" at bounding box center [286, 131] width 252 height 126
type textarea "**********"
click at [377, 253] on button "Sauvegarder et Synchroniser" at bounding box center [395, 253] width 73 height 11
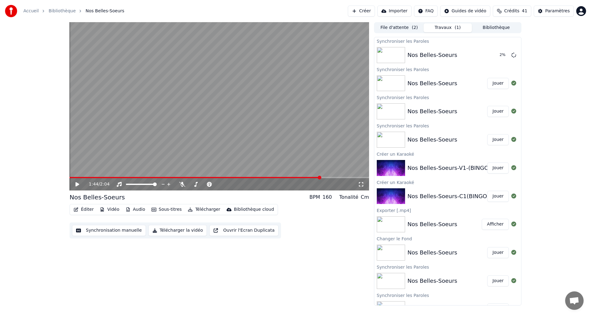
click at [78, 208] on icon "button" at bounding box center [76, 209] width 4 height 4
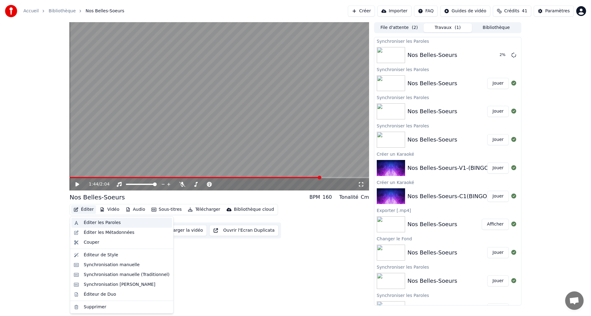
click at [92, 224] on div "Éditer les Paroles" at bounding box center [102, 223] width 37 height 6
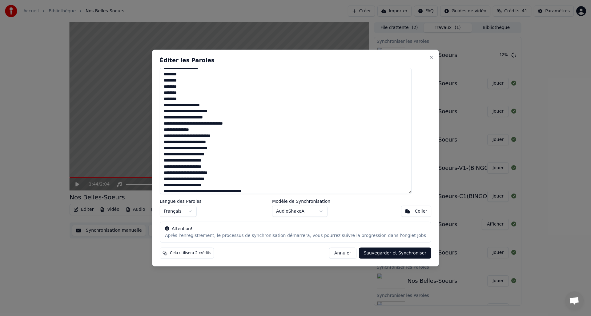
scroll to position [74, 0]
click at [181, 92] on textarea "**********" at bounding box center [286, 131] width 252 height 126
click at [192, 92] on textarea "**********" at bounding box center [286, 131] width 252 height 126
type textarea "**********"
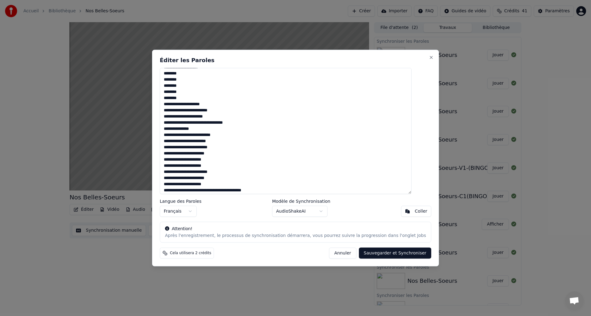
click at [344, 253] on button "Annuler" at bounding box center [342, 253] width 27 height 11
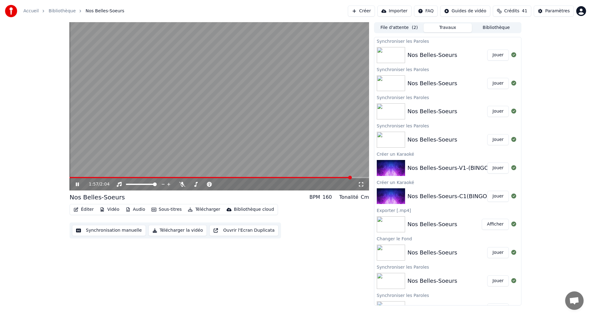
click at [78, 184] on icon at bounding box center [77, 184] width 3 height 4
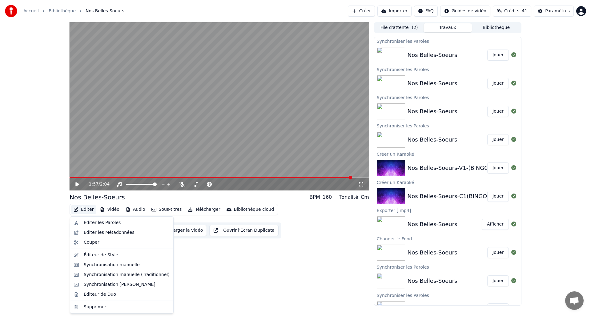
click at [87, 211] on button "Éditer" at bounding box center [83, 209] width 25 height 9
click at [92, 222] on div "Éditer les Paroles" at bounding box center [102, 223] width 37 height 6
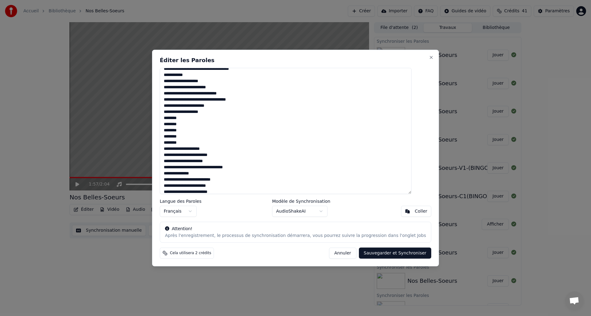
scroll to position [33, 0]
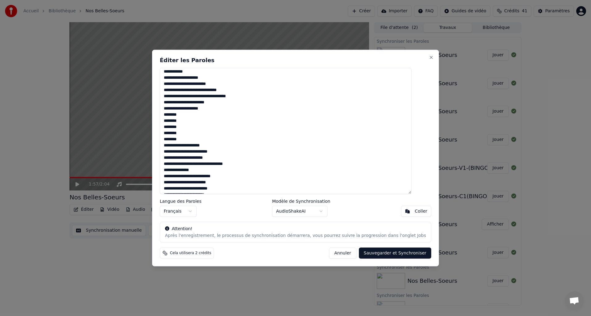
click at [181, 133] on textarea "**********" at bounding box center [286, 131] width 252 height 126
click at [193, 136] on textarea "**********" at bounding box center [286, 131] width 252 height 126
type textarea "**********"
click at [391, 253] on button "Sauvegarder et Synchroniser" at bounding box center [395, 253] width 73 height 11
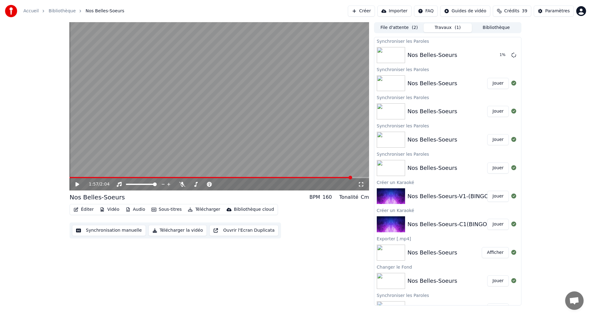
click at [495, 27] on button "Bibliothèque" at bounding box center [496, 27] width 49 height 9
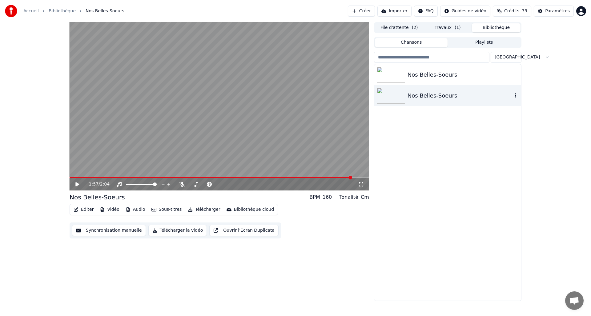
click at [422, 97] on div "Nos Belles-Soeurs" at bounding box center [459, 95] width 105 height 9
click at [423, 97] on div "Nos Belles-Soeurs" at bounding box center [459, 95] width 105 height 9
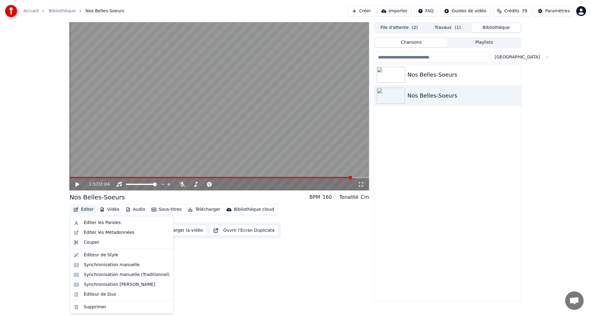
click at [75, 208] on icon "button" at bounding box center [76, 209] width 4 height 4
click at [85, 220] on div "Éditer les Paroles" at bounding box center [102, 223] width 37 height 6
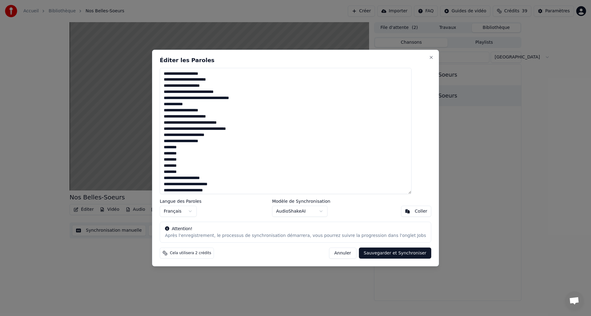
click at [336, 253] on button "Annuler" at bounding box center [342, 253] width 27 height 11
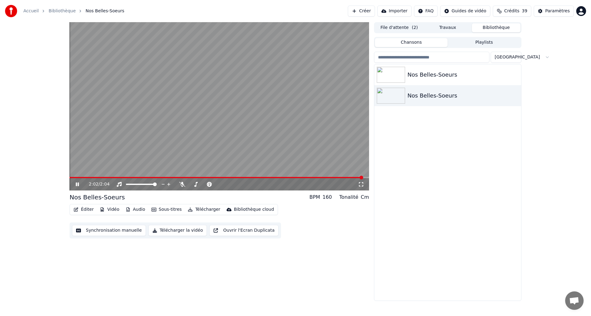
click at [79, 185] on icon at bounding box center [81, 184] width 14 height 5
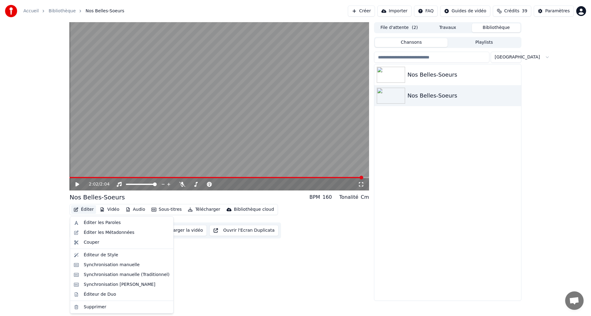
click at [75, 208] on icon "button" at bounding box center [76, 209] width 5 height 4
click at [88, 225] on div "Éditer les Paroles" at bounding box center [102, 223] width 37 height 6
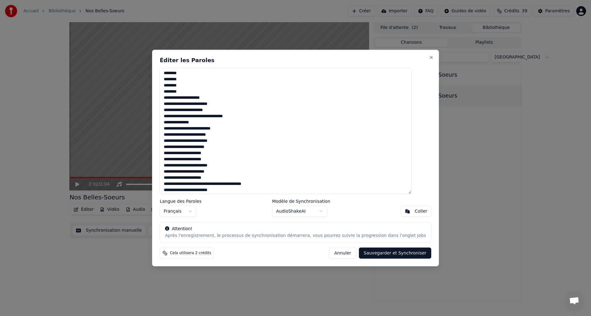
scroll to position [81, 0]
click at [189, 117] on textarea "**********" at bounding box center [286, 131] width 252 height 126
click at [218, 133] on textarea "**********" at bounding box center [286, 131] width 252 height 126
click at [213, 133] on textarea "**********" at bounding box center [286, 131] width 252 height 126
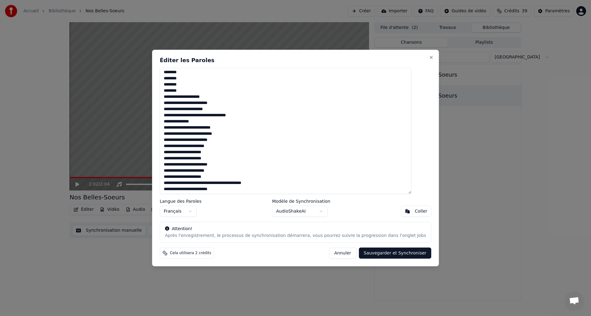
type textarea "**********"
click at [378, 254] on button "Sauvegarder et Synchroniser" at bounding box center [395, 253] width 73 height 11
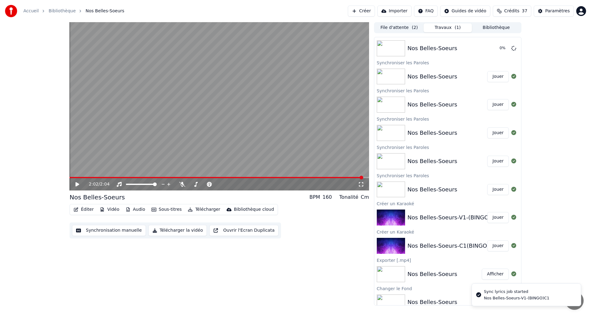
scroll to position [7, 0]
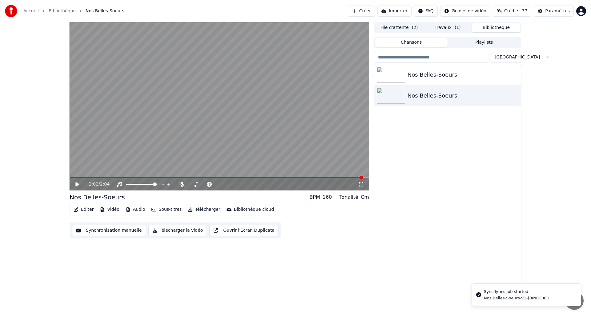
click at [496, 29] on button "Bibliothèque" at bounding box center [496, 27] width 49 height 9
click at [402, 98] on img at bounding box center [390, 96] width 28 height 16
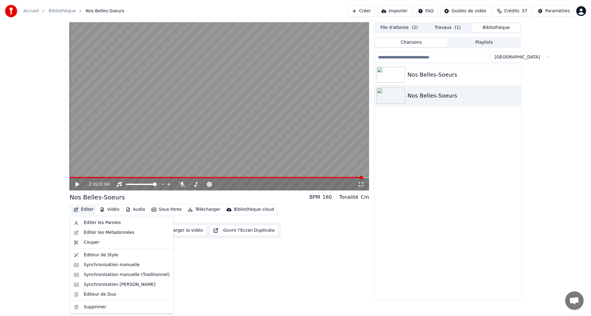
click at [80, 210] on button "Éditer" at bounding box center [83, 209] width 25 height 9
click at [83, 224] on div "Éditer les Paroles" at bounding box center [121, 223] width 101 height 10
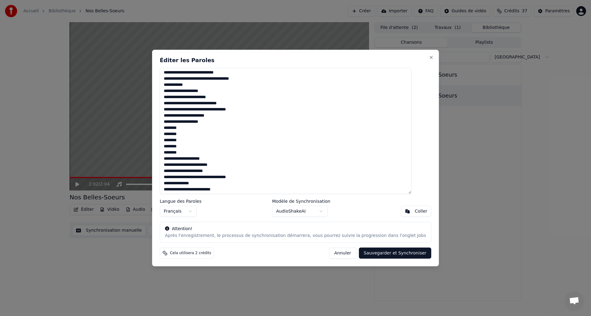
scroll to position [82, 0]
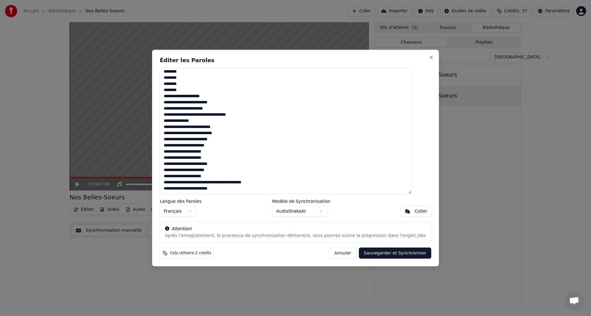
click at [383, 255] on button "Sauvegarder et Synchroniser" at bounding box center [395, 253] width 73 height 11
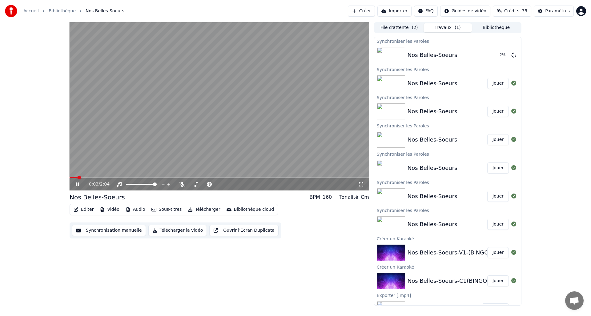
click at [161, 109] on video at bounding box center [219, 106] width 299 height 168
click at [175, 231] on button "Télécharger la vidéo" at bounding box center [177, 230] width 59 height 11
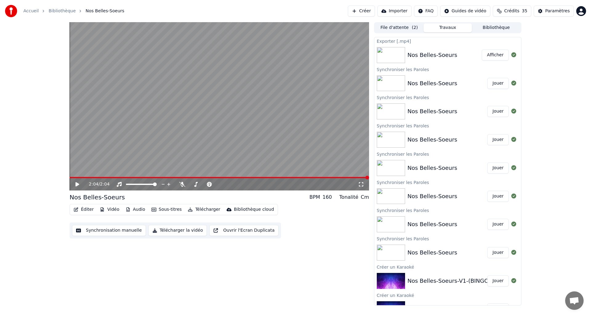
click at [95, 231] on button "Synchronisation manuelle" at bounding box center [109, 230] width 74 height 11
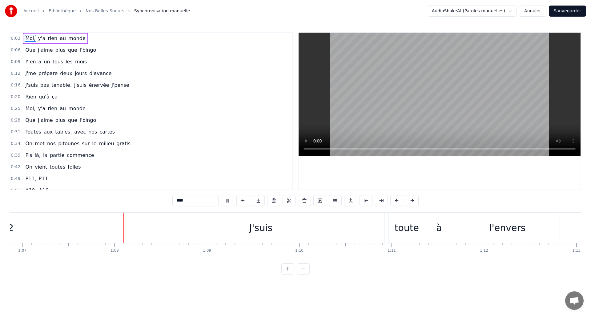
scroll to position [0, 6203]
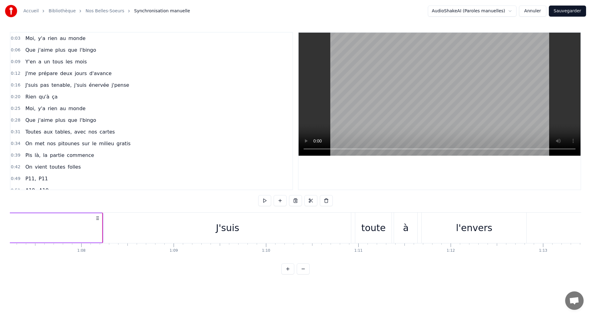
click at [97, 217] on icon at bounding box center [97, 218] width 5 height 5
click at [97, 216] on icon at bounding box center [97, 218] width 5 height 5
click at [334, 201] on button at bounding box center [333, 200] width 13 height 11
click at [127, 227] on div "J'suis" at bounding box center [227, 228] width 247 height 30
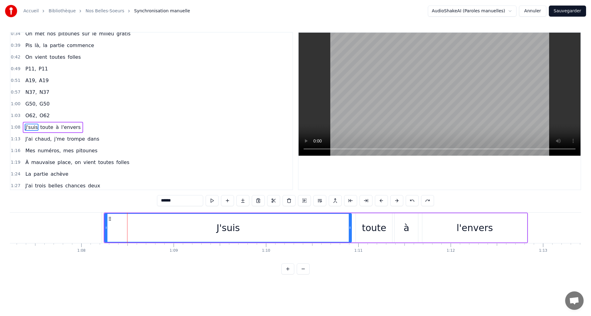
scroll to position [126, 0]
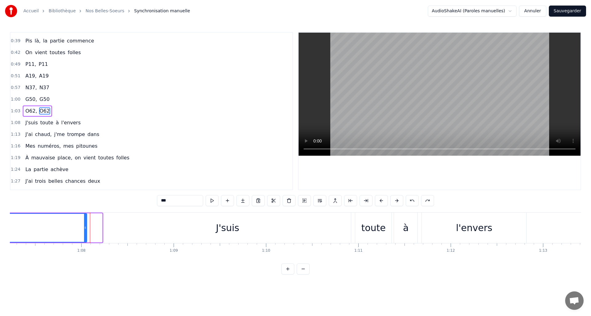
drag, startPoint x: 99, startPoint y: 227, endPoint x: 85, endPoint y: 224, distance: 14.4
click at [85, 225] on div at bounding box center [85, 228] width 2 height 28
click at [118, 228] on div "J'suis" at bounding box center [227, 228] width 247 height 30
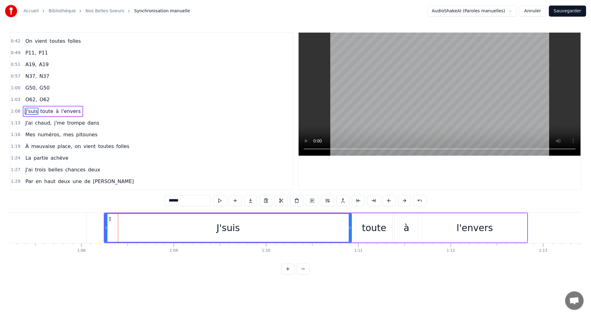
scroll to position [126, 0]
drag, startPoint x: 100, startPoint y: 226, endPoint x: 88, endPoint y: 225, distance: 12.3
click at [88, 225] on icon at bounding box center [88, 227] width 2 height 5
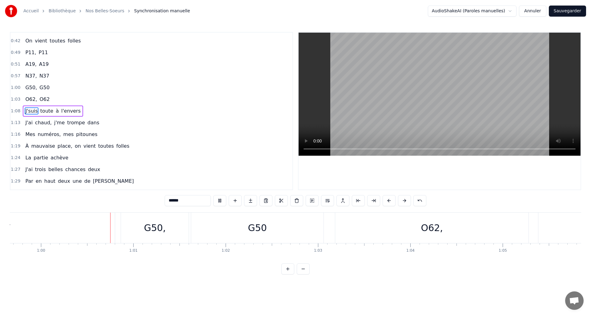
scroll to position [0, 5509]
click at [336, 227] on div "O62," at bounding box center [428, 228] width 193 height 30
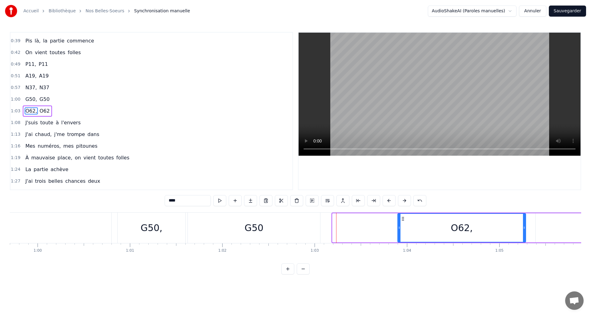
drag, startPoint x: 334, startPoint y: 226, endPoint x: 399, endPoint y: 233, distance: 65.6
click at [399, 233] on div at bounding box center [399, 228] width 2 height 28
click at [294, 225] on div "G50" at bounding box center [254, 228] width 132 height 30
type input "***"
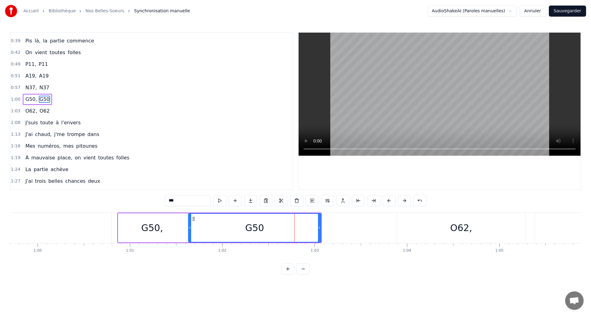
scroll to position [103, 0]
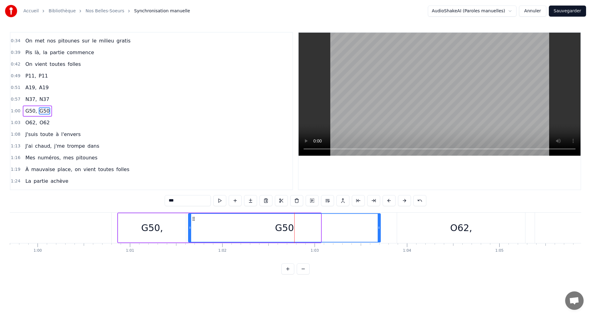
drag, startPoint x: 323, startPoint y: 226, endPoint x: 379, endPoint y: 231, distance: 56.5
click at [379, 231] on div at bounding box center [378, 228] width 2 height 28
click at [569, 11] on button "Sauvegarder" at bounding box center [566, 11] width 37 height 11
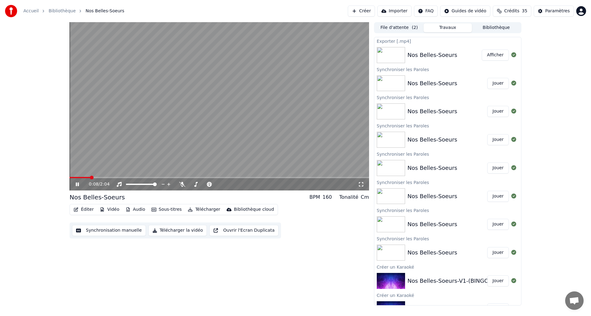
click at [79, 184] on icon at bounding box center [81, 184] width 14 height 5
click at [501, 26] on button "Bibliothèque" at bounding box center [496, 27] width 49 height 9
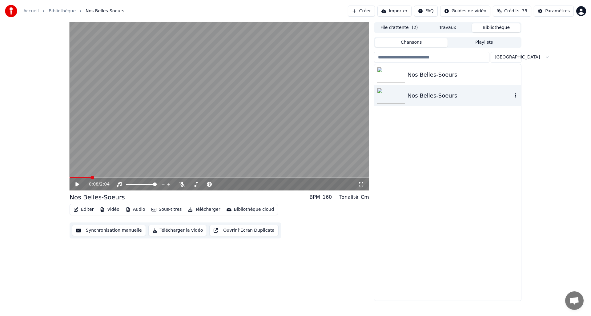
click at [409, 98] on div "Nos Belles-Soeurs" at bounding box center [459, 95] width 105 height 9
click at [116, 230] on button "Synchronisation manuelle" at bounding box center [109, 230] width 74 height 11
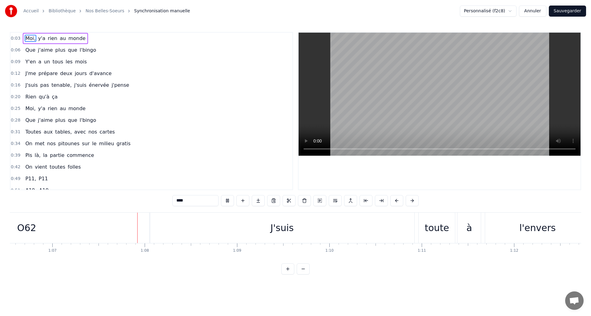
scroll to position [0, 6190]
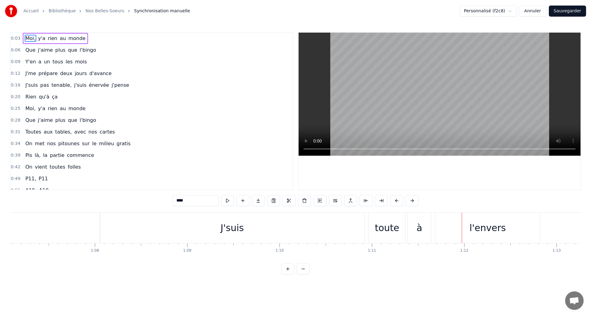
click at [102, 225] on div "J'suis" at bounding box center [232, 228] width 265 height 30
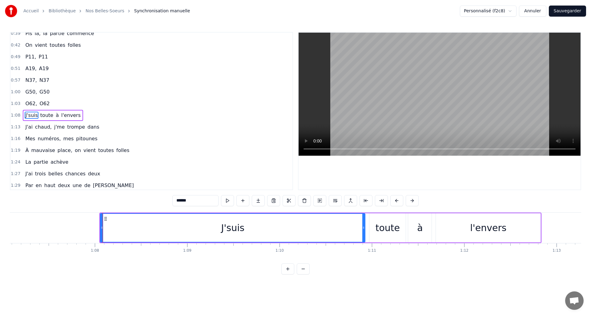
scroll to position [126, 0]
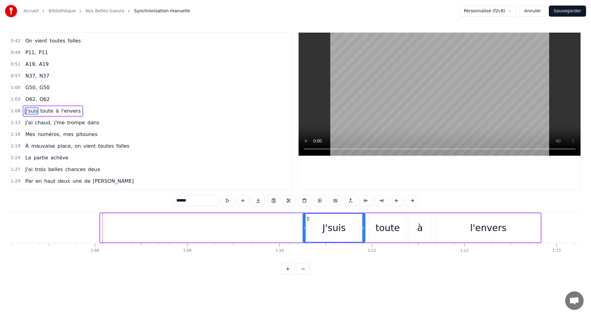
drag, startPoint x: 102, startPoint y: 226, endPoint x: 304, endPoint y: 230, distance: 202.4
click at [304, 230] on div at bounding box center [304, 228] width 2 height 28
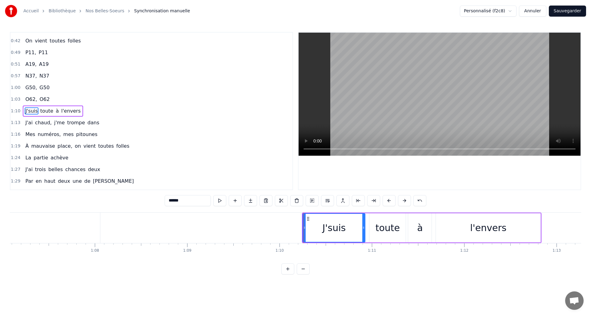
type input "***"
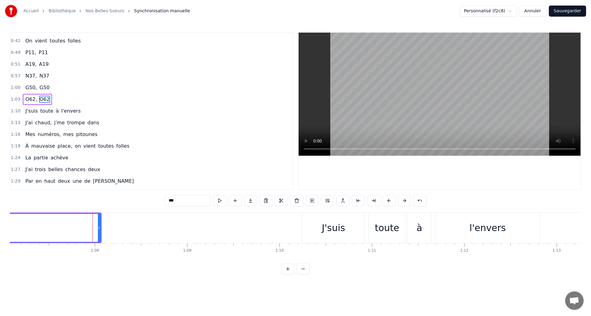
scroll to position [114, 0]
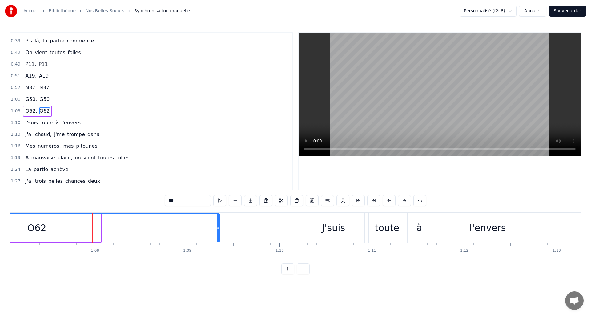
drag, startPoint x: 101, startPoint y: 225, endPoint x: 218, endPoint y: 235, distance: 117.2
click at [218, 235] on div at bounding box center [218, 228] width 2 height 28
click at [565, 11] on button "Sauvegarder" at bounding box center [566, 11] width 37 height 11
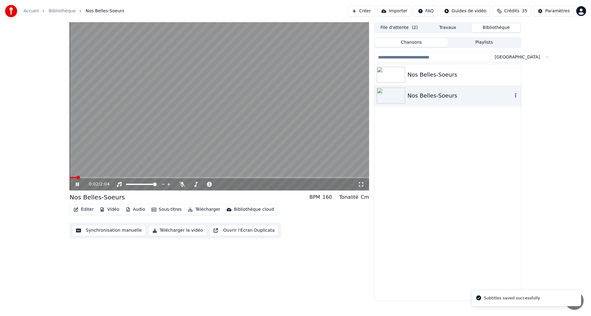
click at [399, 93] on img at bounding box center [390, 96] width 28 height 16
click at [119, 232] on button "Synchronisation manuelle" at bounding box center [109, 230] width 74 height 11
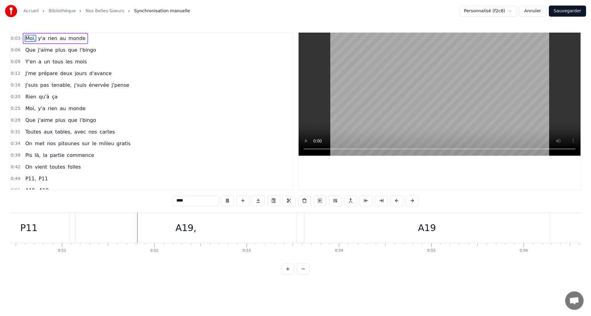
scroll to position [0, 4702]
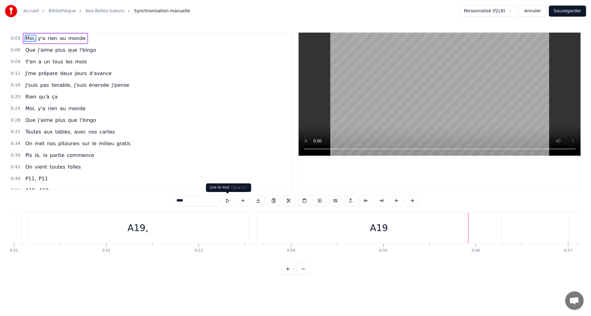
click at [226, 200] on button at bounding box center [227, 200] width 13 height 11
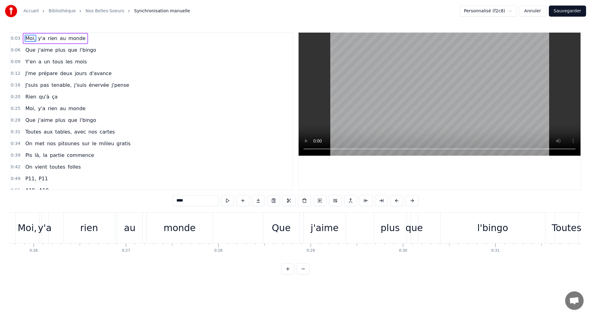
click at [226, 200] on button at bounding box center [227, 200] width 13 height 11
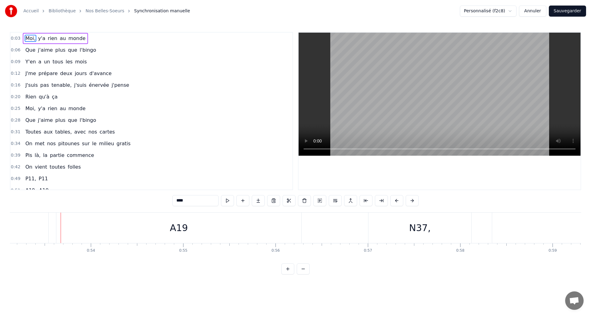
scroll to position [0, 4922]
click at [279, 227] on div "A19" at bounding box center [158, 228] width 245 height 30
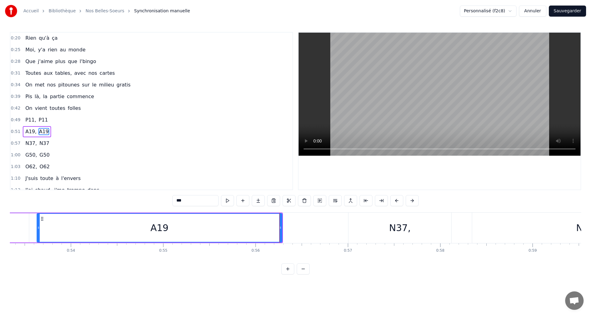
scroll to position [79, 0]
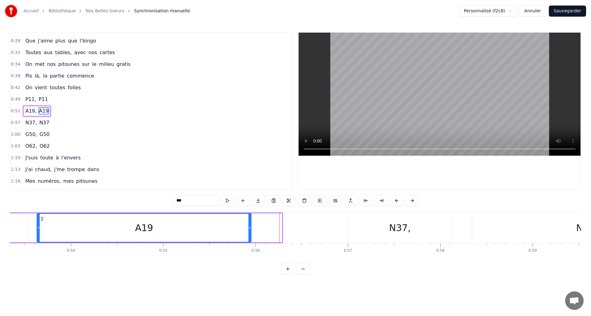
drag, startPoint x: 281, startPoint y: 228, endPoint x: 250, endPoint y: 225, distance: 30.8
click at [250, 225] on icon at bounding box center [249, 227] width 2 height 5
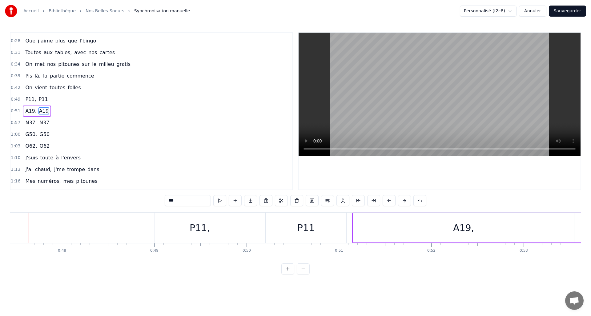
scroll to position [0, 4365]
click at [375, 229] on div "A19," at bounding box center [475, 227] width 221 height 29
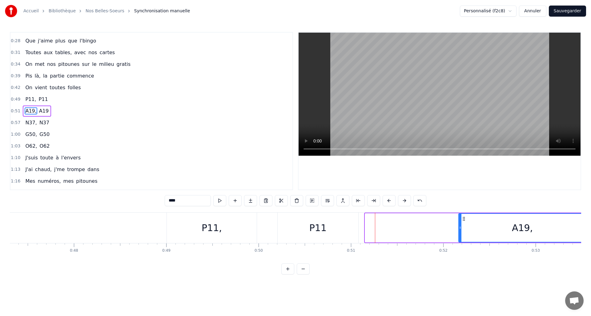
drag, startPoint x: 367, startPoint y: 228, endPoint x: 460, endPoint y: 231, distance: 93.6
click at [460, 231] on div at bounding box center [460, 228] width 2 height 28
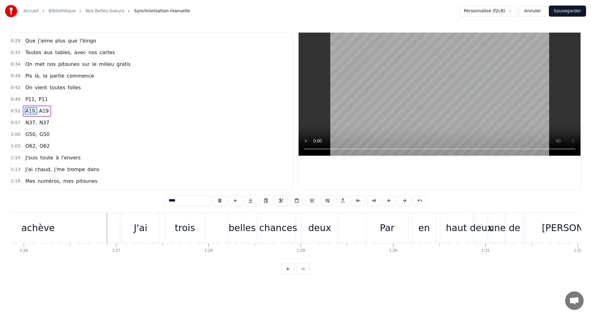
scroll to position [0, 7923]
click at [45, 230] on div "achève" at bounding box center [37, 228] width 34 height 14
type input "******"
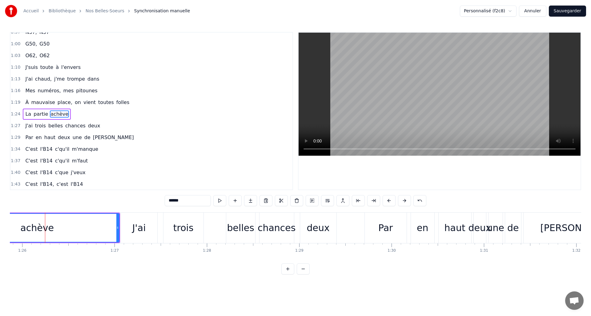
scroll to position [173, 0]
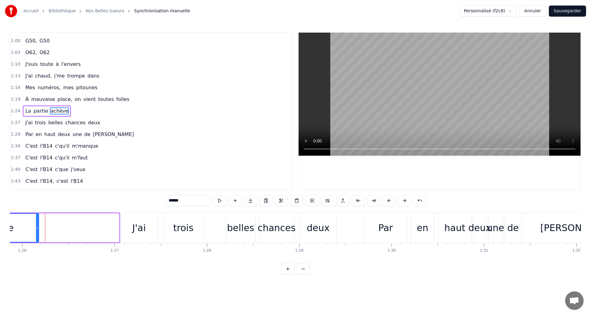
drag, startPoint x: 117, startPoint y: 225, endPoint x: 37, endPoint y: 221, distance: 79.8
click at [37, 221] on div at bounding box center [37, 228] width 2 height 28
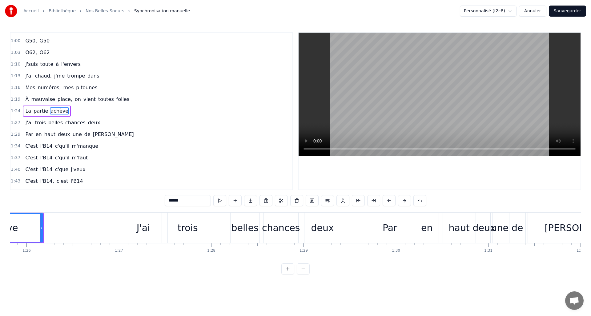
click at [570, 11] on button "Sauvegarder" at bounding box center [566, 11] width 37 height 11
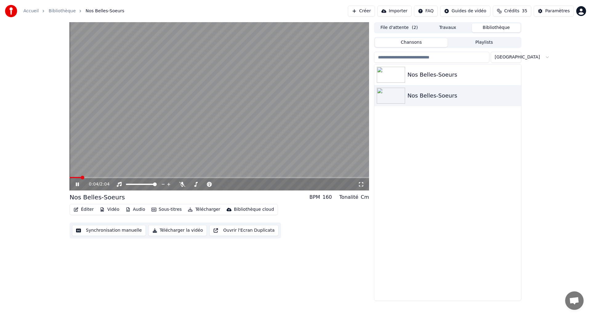
click at [78, 186] on icon at bounding box center [81, 184] width 14 height 5
click at [449, 97] on div "Nos Belles-Soeurs" at bounding box center [459, 95] width 105 height 9
click at [88, 231] on button "Synchronisation manuelle" at bounding box center [109, 230] width 74 height 11
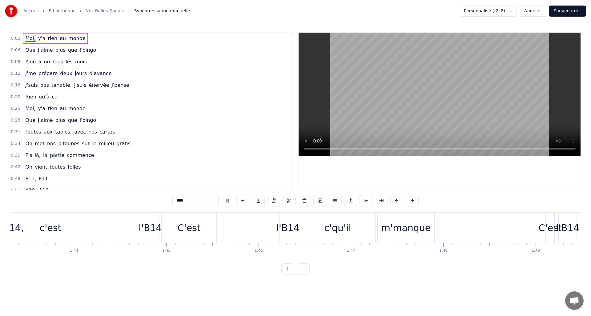
scroll to position [0, 9552]
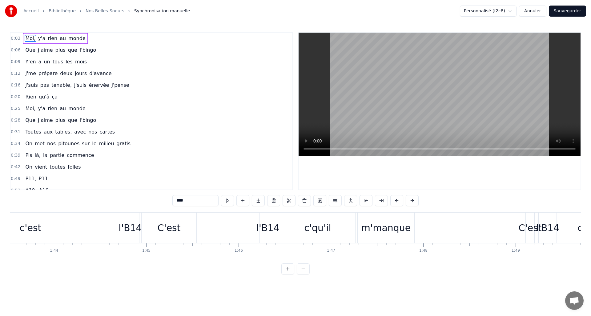
click at [72, 206] on div "0:03 Moi, y'a rien au monde 0:06 Que j'aime plus que l'bingo 0:09 Y'en a un tou…" at bounding box center [295, 153] width 571 height 242
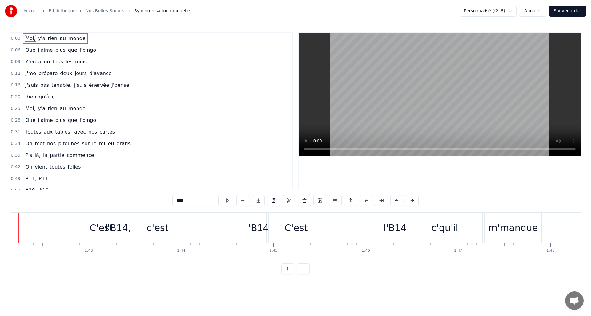
scroll to position [0, 9403]
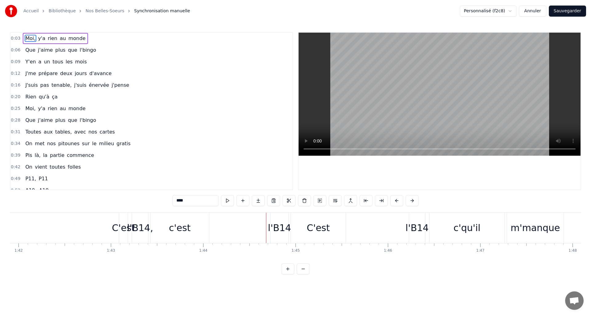
click at [573, 12] on button "Sauvegarder" at bounding box center [566, 11] width 37 height 11
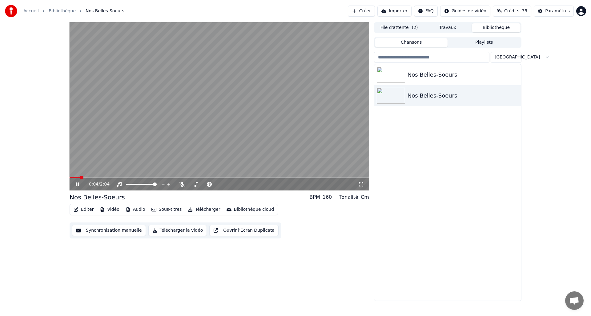
click at [78, 186] on icon at bounding box center [81, 184] width 14 height 5
click at [121, 229] on button "Synchronisation manuelle" at bounding box center [109, 230] width 74 height 11
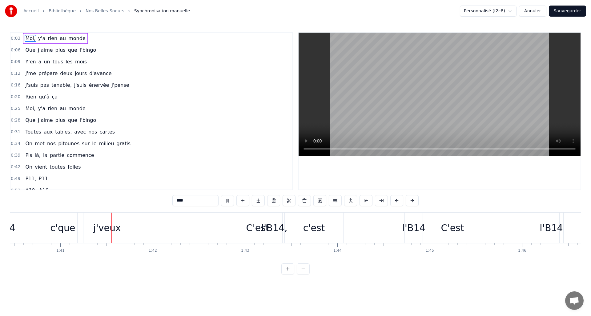
scroll to position [0, 9279]
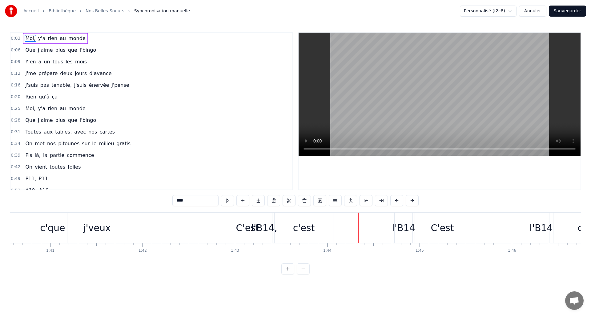
click at [318, 235] on div "c'est" at bounding box center [303, 228] width 58 height 30
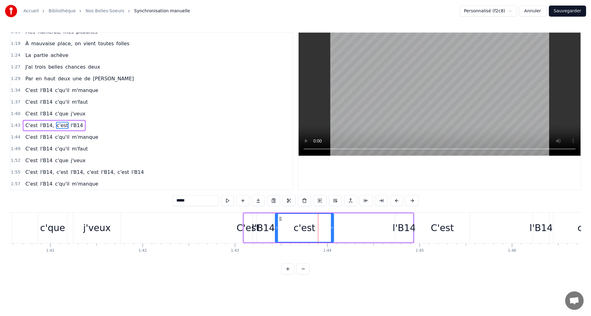
scroll to position [229, 0]
drag, startPoint x: 331, startPoint y: 227, endPoint x: 384, endPoint y: 231, distance: 52.4
click at [384, 231] on div at bounding box center [384, 228] width 2 height 28
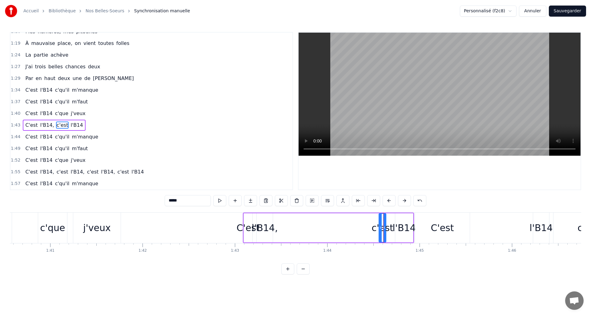
drag, startPoint x: 275, startPoint y: 228, endPoint x: 379, endPoint y: 231, distance: 103.7
click at [379, 231] on div at bounding box center [380, 228] width 2 height 28
drag, startPoint x: 374, startPoint y: 228, endPoint x: 343, endPoint y: 225, distance: 31.2
click at [343, 225] on icon at bounding box center [342, 227] width 2 height 5
click at [266, 233] on div "l'B14," at bounding box center [265, 228] width 26 height 14
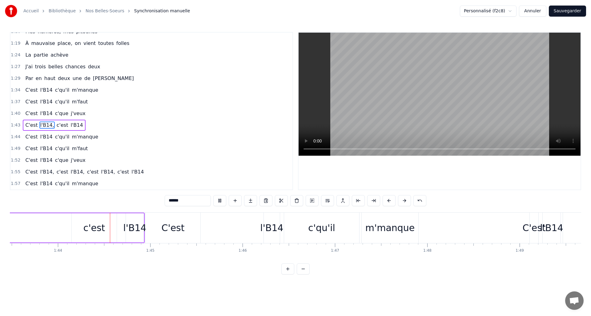
scroll to position [0, 9552]
click at [187, 225] on div "C'est" at bounding box center [169, 228] width 55 height 30
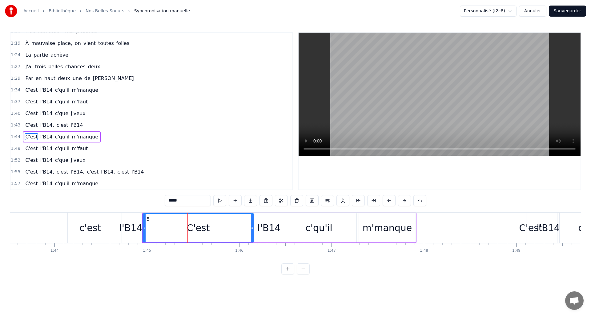
drag, startPoint x: 197, startPoint y: 225, endPoint x: 225, endPoint y: 225, distance: 27.7
click at [253, 225] on div at bounding box center [252, 228] width 2 height 28
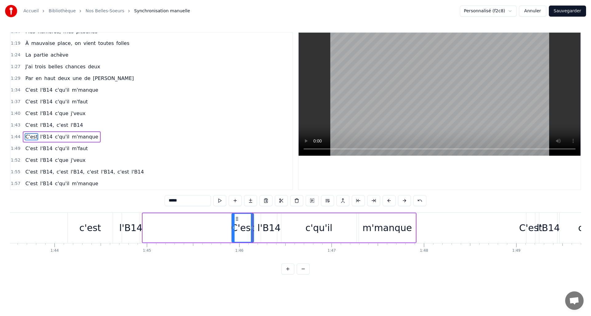
drag, startPoint x: 145, startPoint y: 225, endPoint x: 233, endPoint y: 224, distance: 88.0
click at [233, 224] on div at bounding box center [233, 228] width 2 height 28
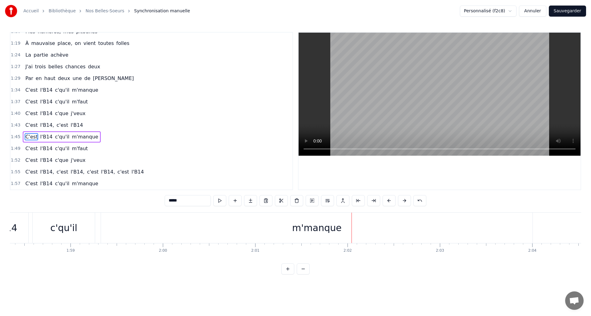
scroll to position [0, 10936]
click at [305, 231] on div "m'manque" at bounding box center [301, 228] width 50 height 14
type input "********"
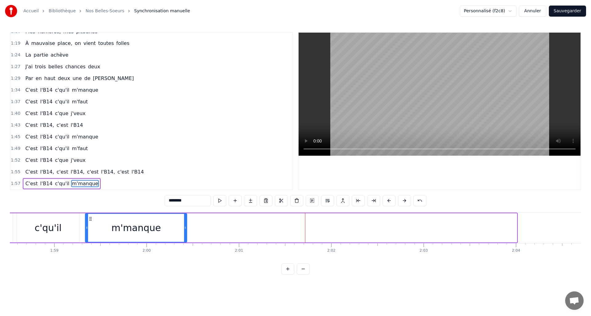
drag, startPoint x: 513, startPoint y: 227, endPoint x: 185, endPoint y: 218, distance: 328.6
click at [185, 218] on div at bounding box center [185, 228] width 2 height 28
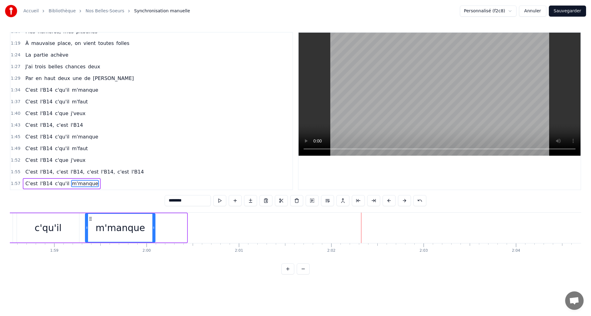
drag, startPoint x: 182, startPoint y: 225, endPoint x: 155, endPoint y: 222, distance: 27.6
click at [153, 225] on icon at bounding box center [153, 227] width 2 height 5
click at [567, 10] on button "Sauvegarder" at bounding box center [566, 11] width 37 height 11
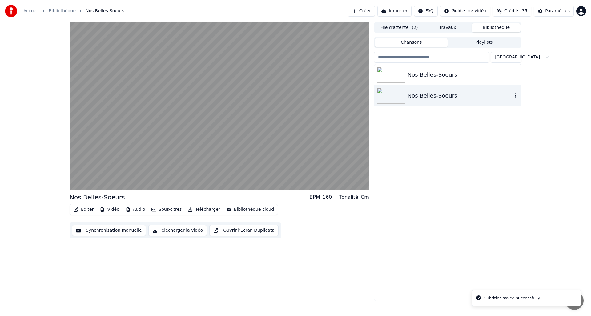
click at [402, 95] on img at bounding box center [390, 96] width 28 height 16
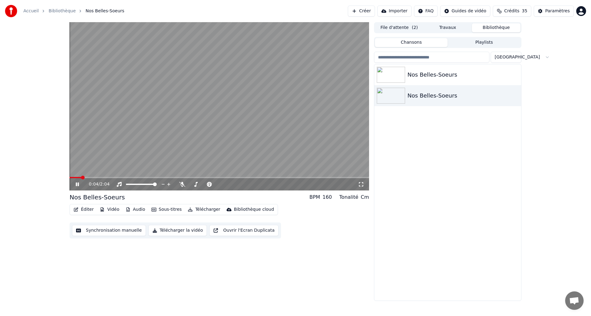
click at [81, 186] on icon at bounding box center [81, 184] width 14 height 5
click at [174, 230] on button "Télécharger la vidéo" at bounding box center [177, 230] width 59 height 11
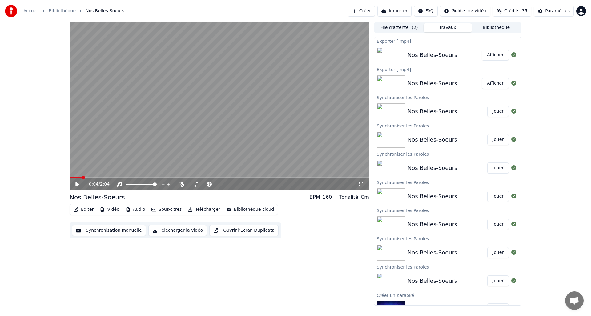
click at [488, 57] on button "Afficher" at bounding box center [494, 55] width 27 height 11
